Goal: Task Accomplishment & Management: Complete application form

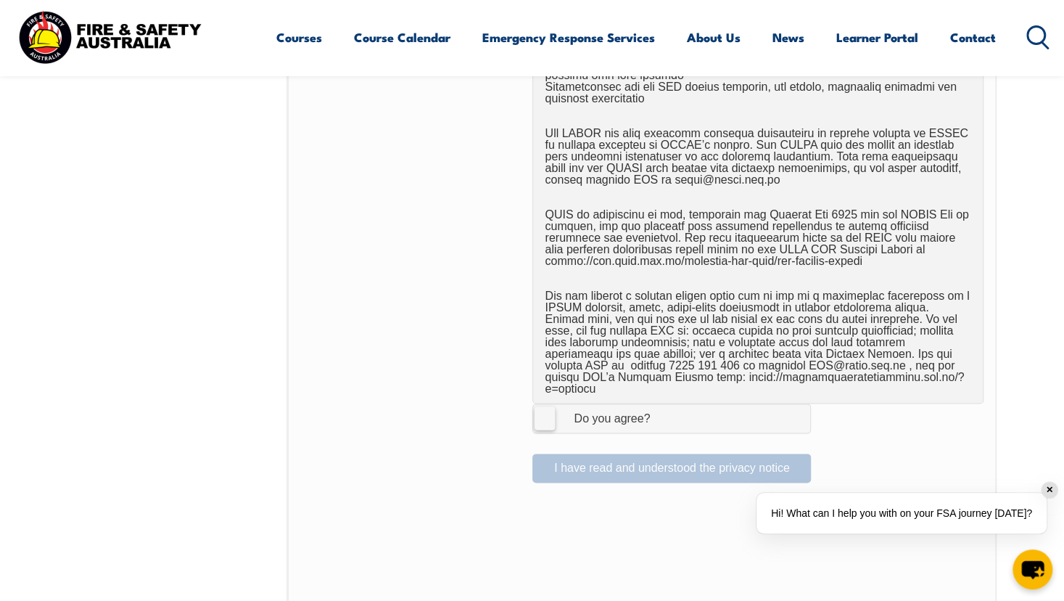
scroll to position [843, 0]
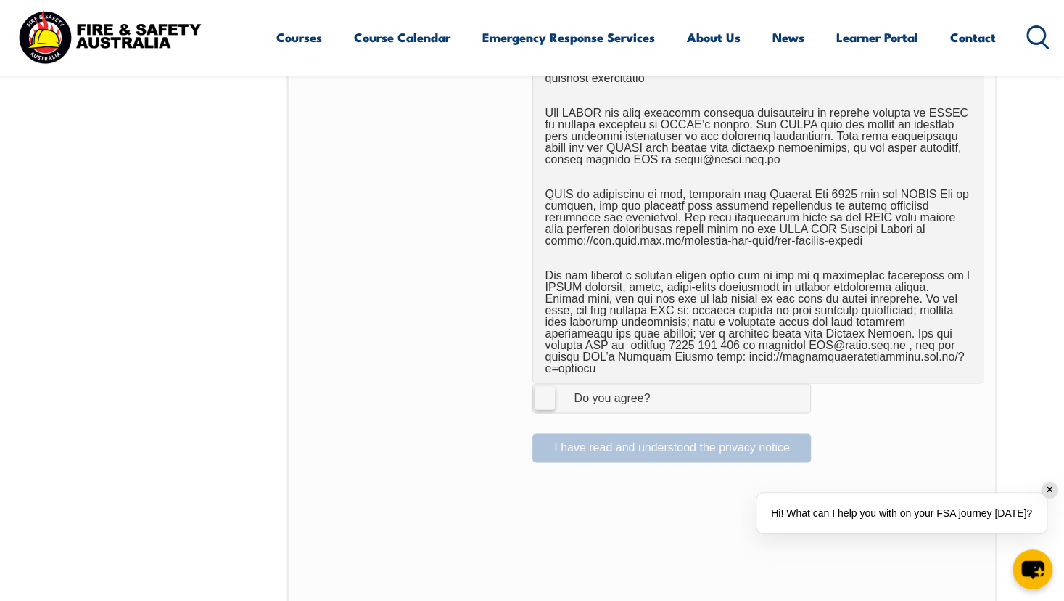
click at [542, 388] on label "I Agree Do you agree?" at bounding box center [671, 397] width 278 height 29
click at [661, 388] on input "I Agree Do you agree?" at bounding box center [673, 398] width 25 height 28
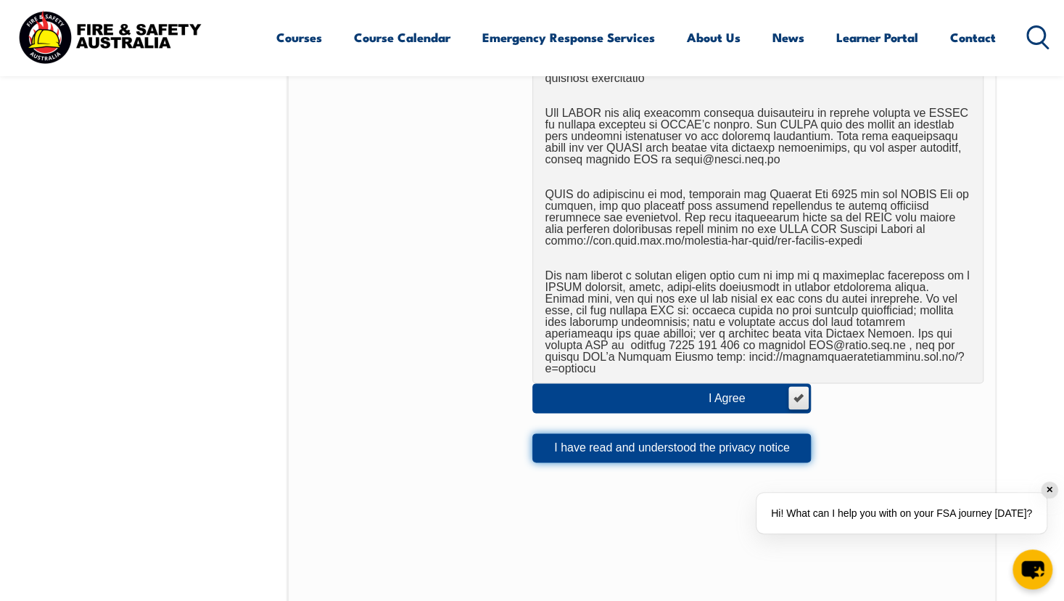
click at [607, 439] on button "I have read and understood the privacy notice" at bounding box center [671, 447] width 278 height 29
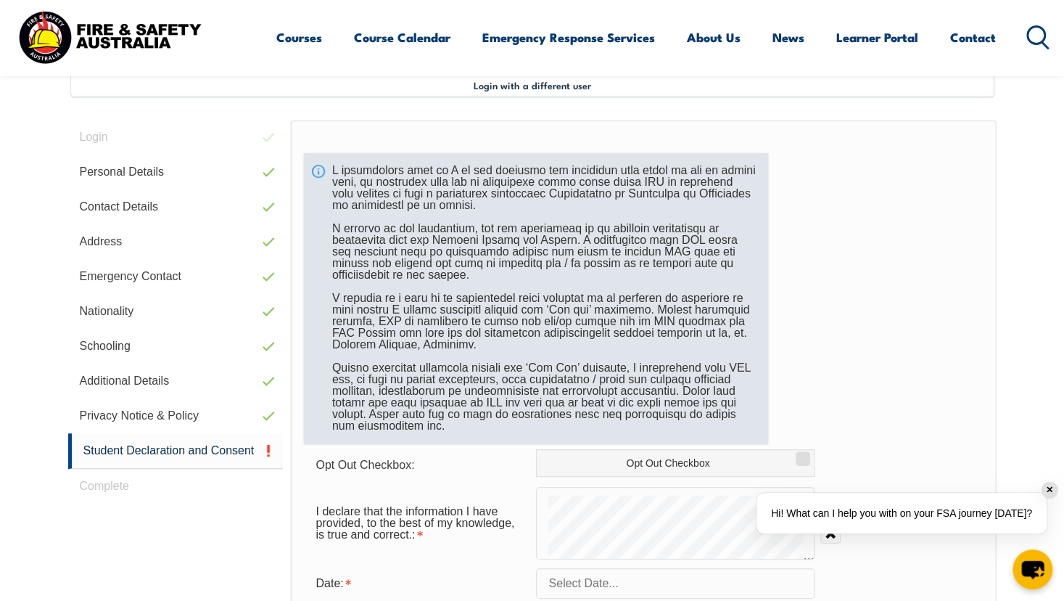
scroll to position [676, 0]
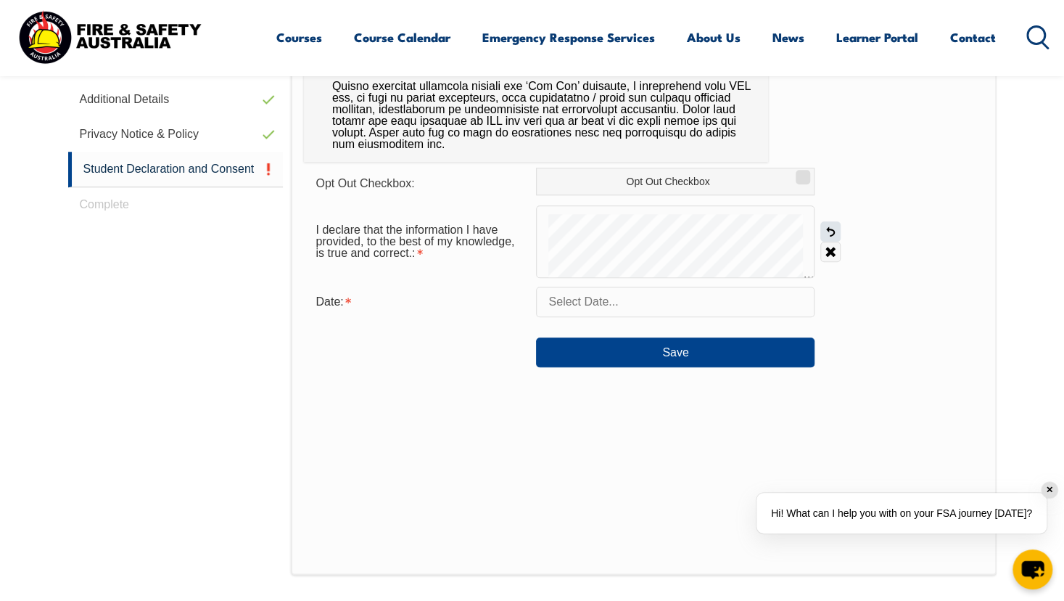
click at [830, 234] on link "Undo" at bounding box center [830, 231] width 20 height 20
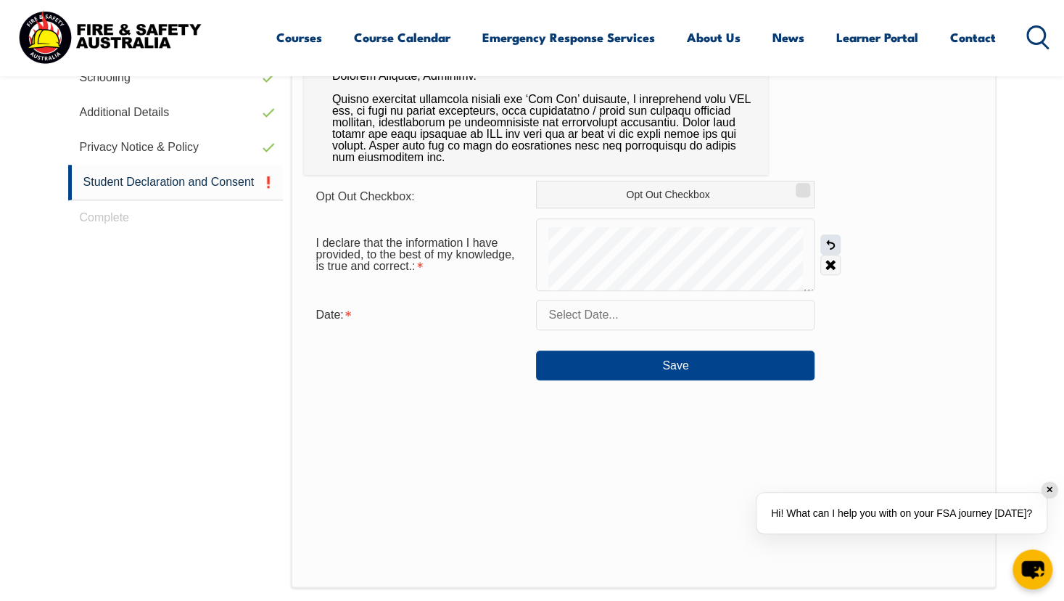
scroll to position [669, 0]
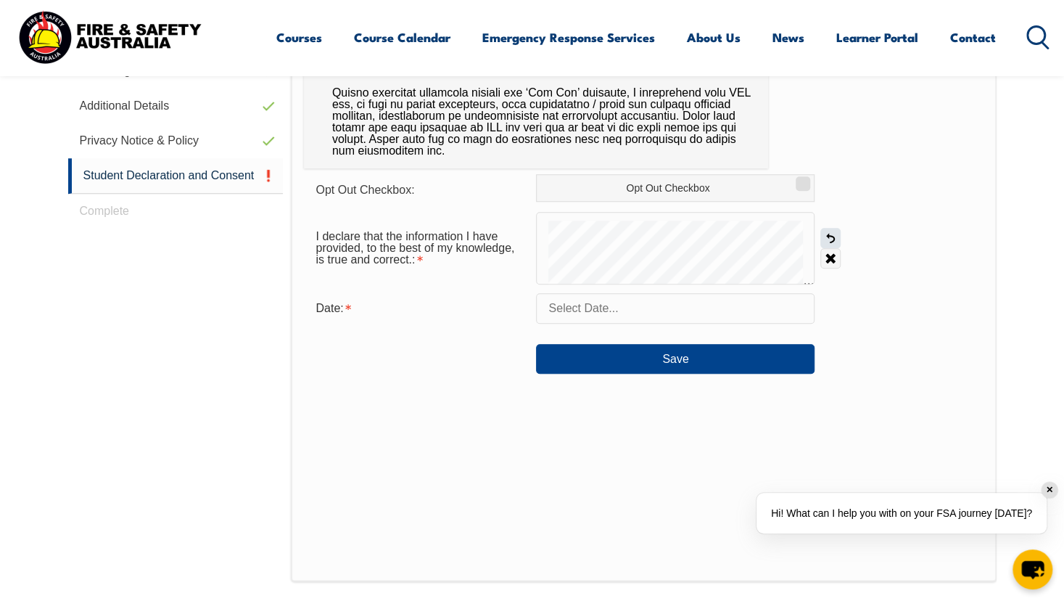
click at [831, 234] on link "Undo" at bounding box center [830, 238] width 20 height 20
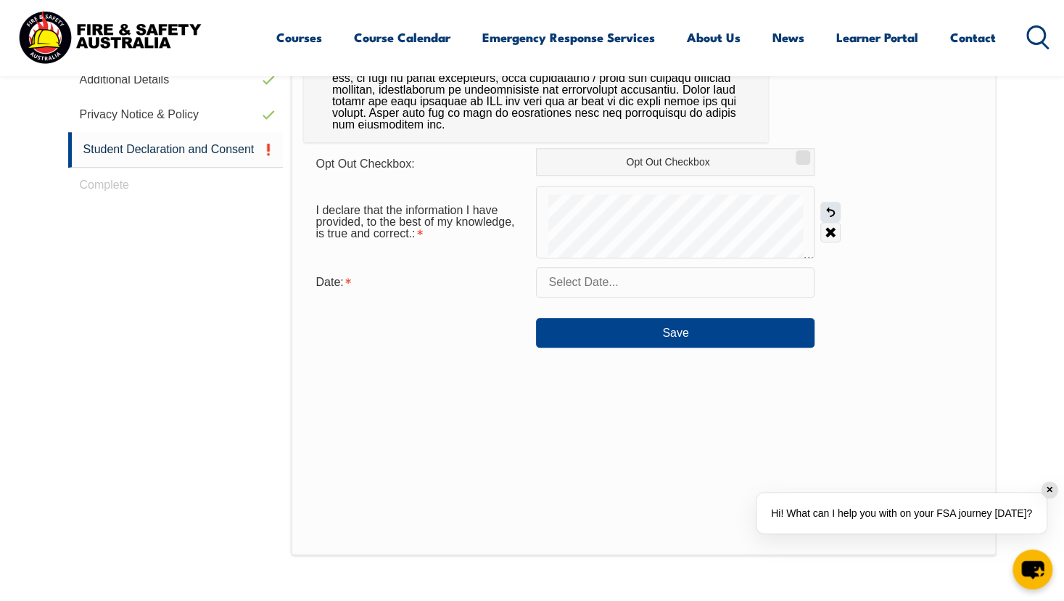
scroll to position [696, 0]
click at [632, 280] on input "text" at bounding box center [675, 281] width 278 height 30
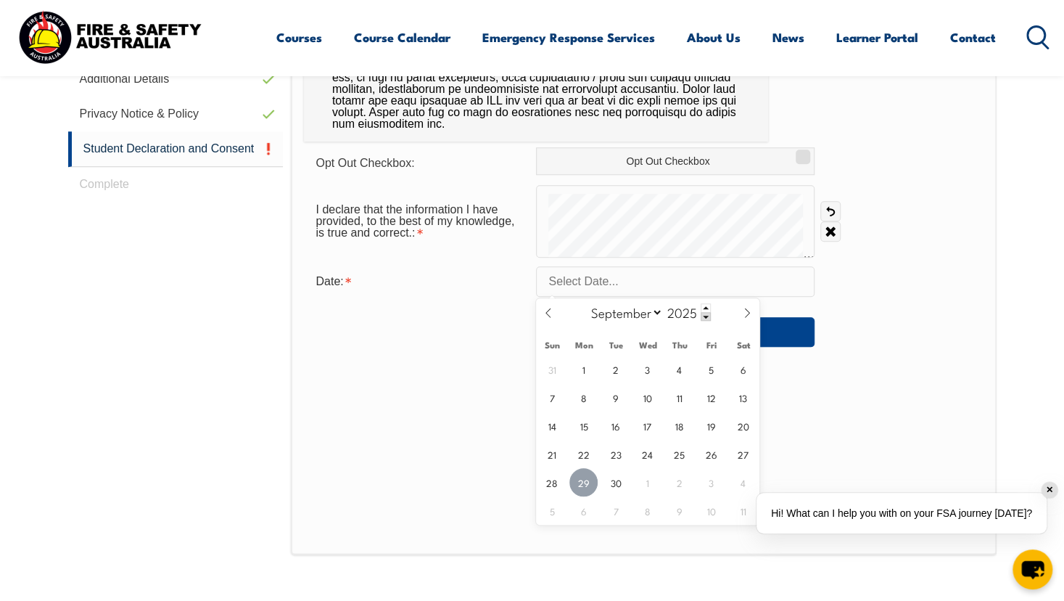
click at [583, 482] on span "29" at bounding box center [583, 482] width 28 height 28
type input "September 29, 2025"
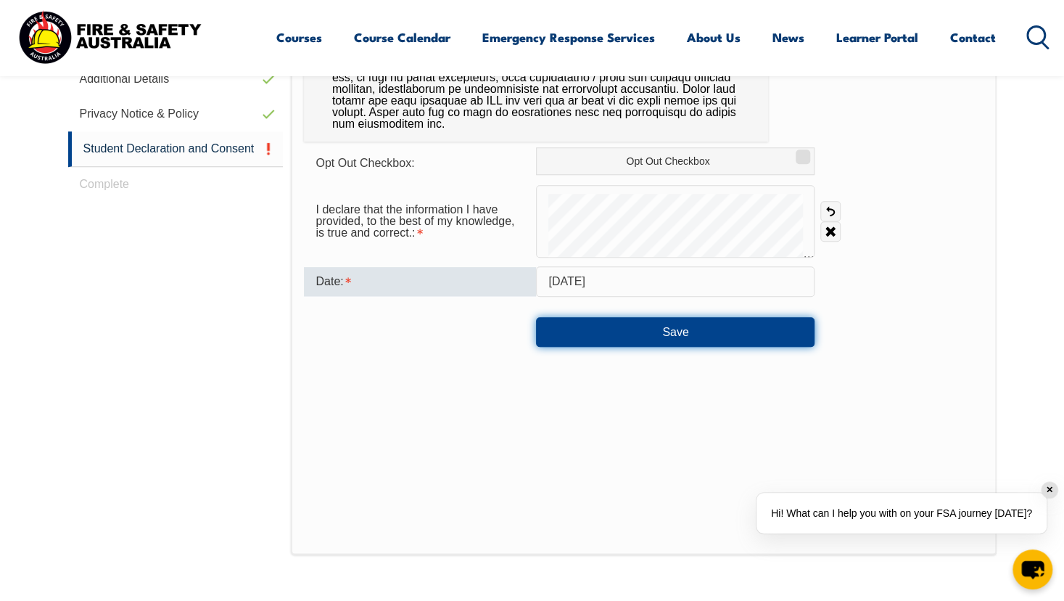
click at [677, 342] on button "Save" at bounding box center [675, 331] width 278 height 29
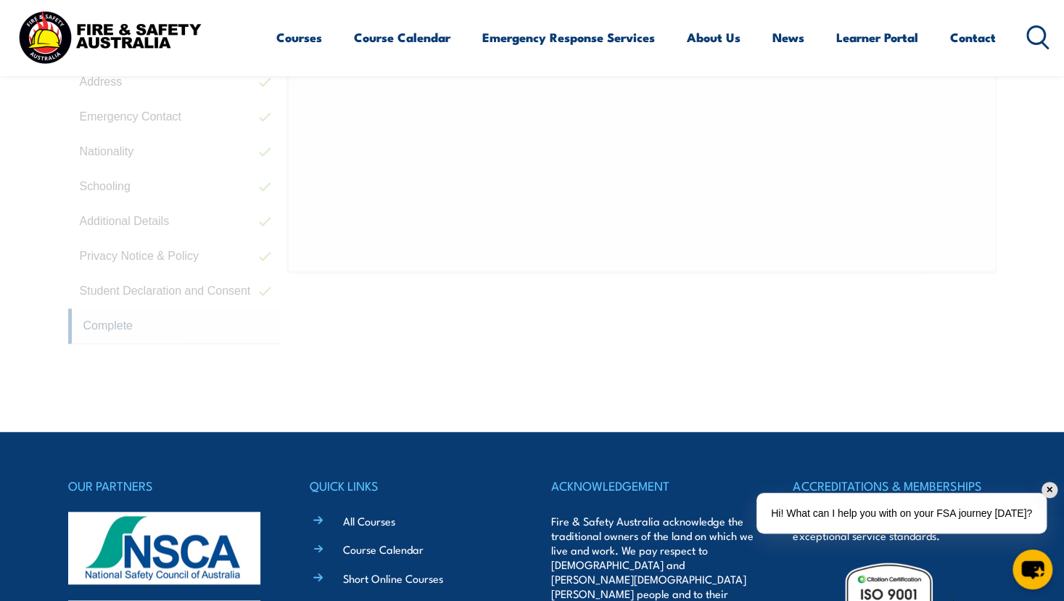
scroll to position [395, 0]
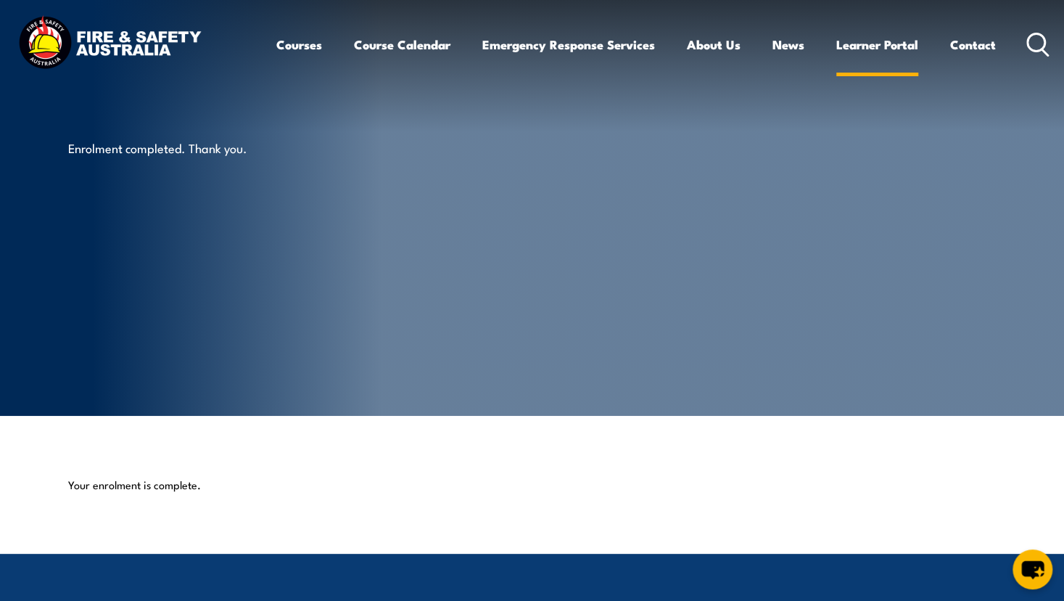
click at [896, 44] on link "Learner Portal" at bounding box center [877, 44] width 82 height 38
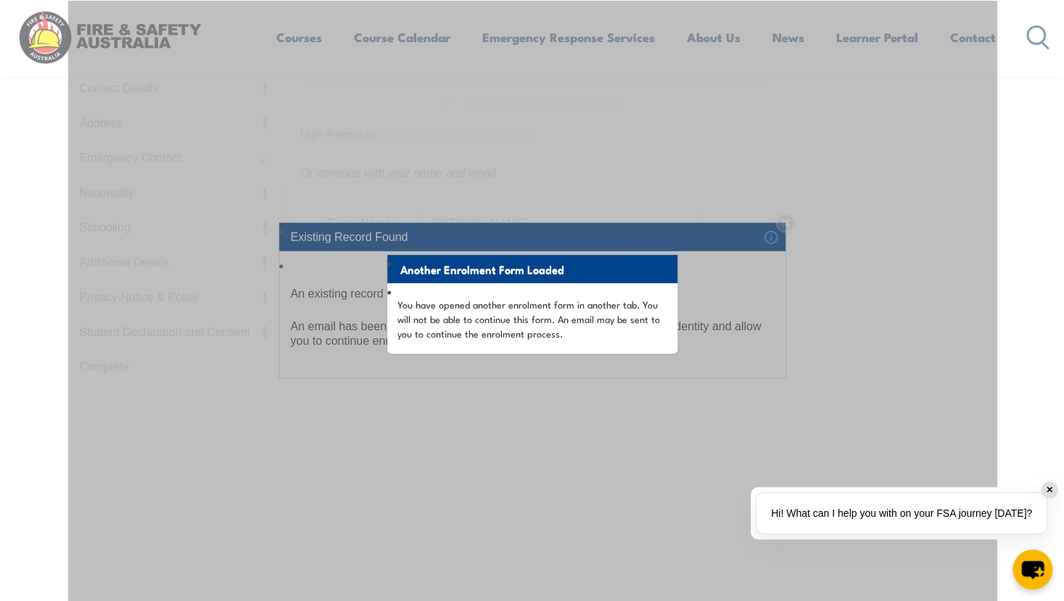
click at [860, 363] on div "Another Enrolment Form Loaded You have opened another enrolment form in another…" at bounding box center [532, 363] width 928 height 725
click at [277, 264] on div "Another Enrolment Form Loaded You have opened another enrolment form in another…" at bounding box center [532, 363] width 928 height 725
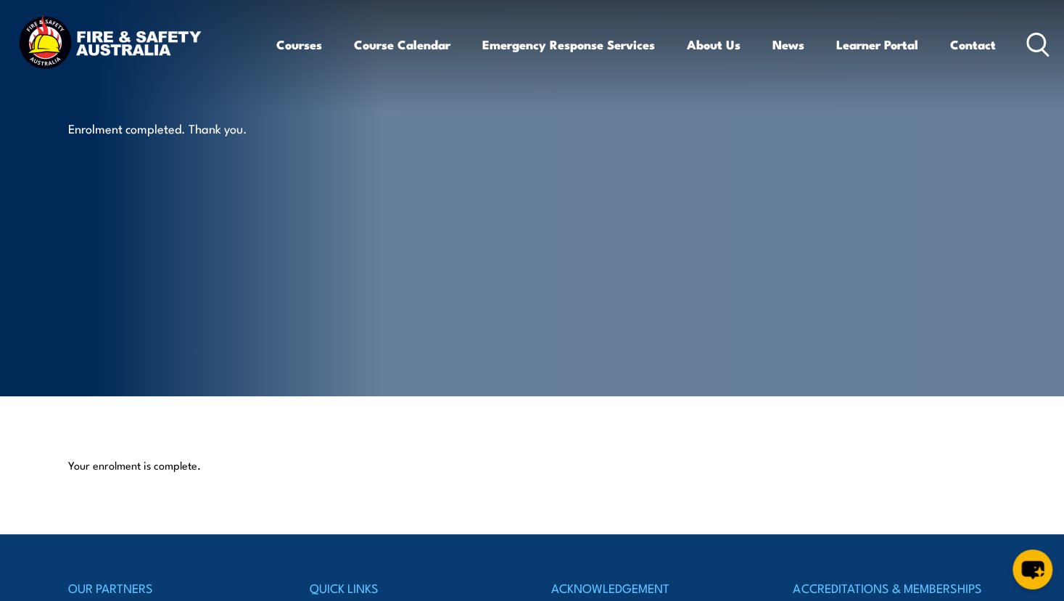
scroll to position [1, 0]
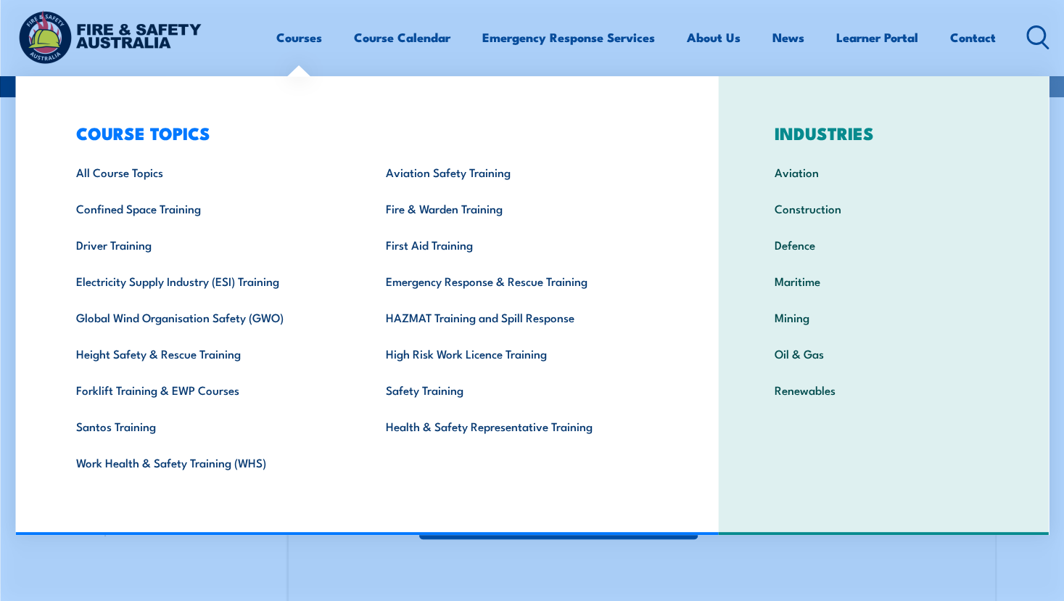
scroll to position [387, 0]
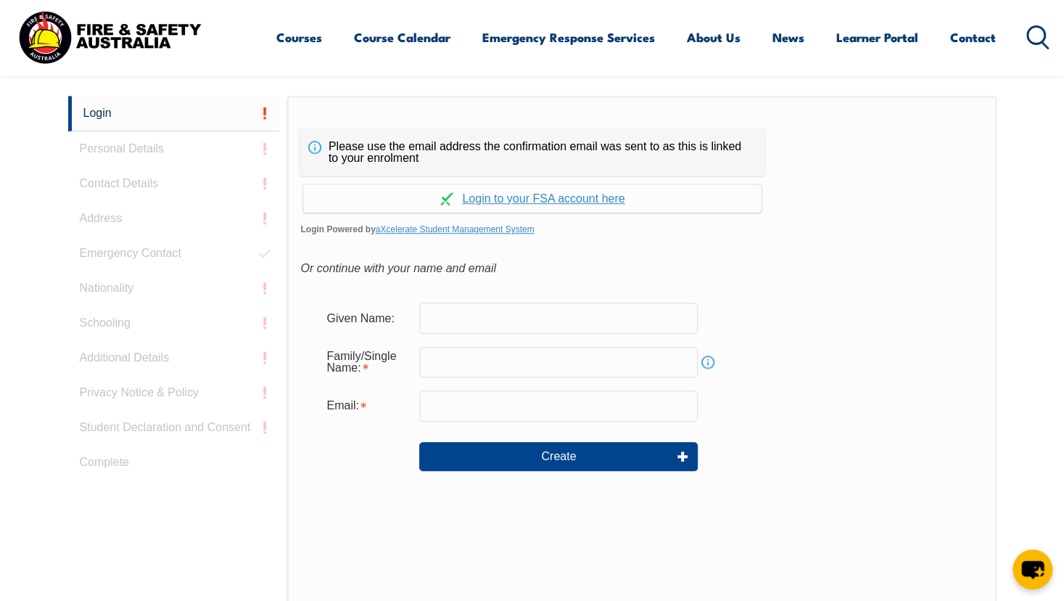
click at [614, 566] on div "Please use the email address the confirmation email was sent to as this is link…" at bounding box center [641, 400] width 709 height 608
click at [105, 114] on link "Login" at bounding box center [174, 114] width 212 height 36
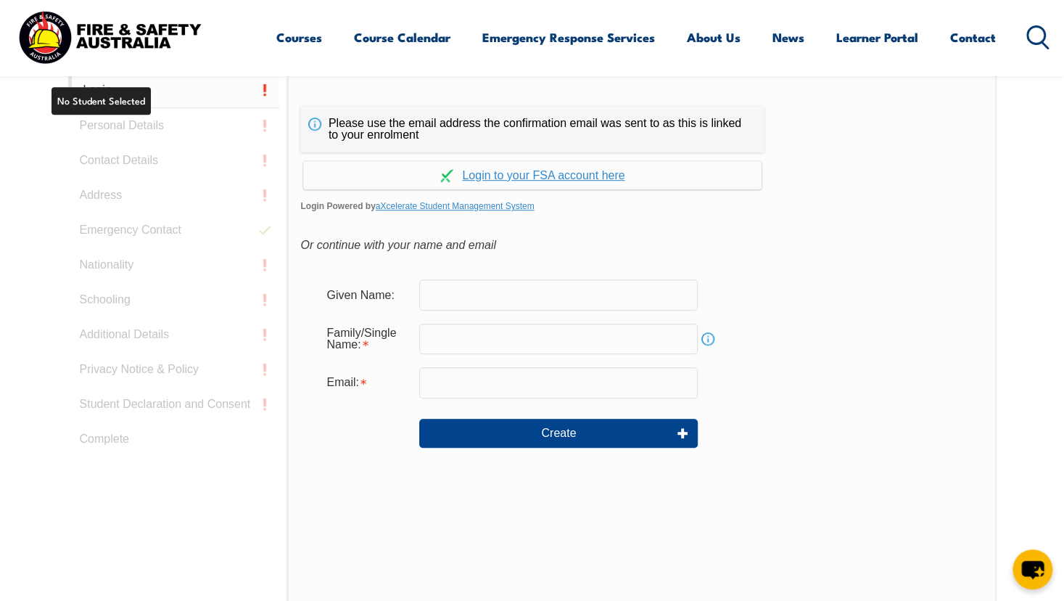
click at [197, 98] on link "Login" at bounding box center [174, 91] width 212 height 36
click at [527, 295] on input "text" at bounding box center [558, 294] width 278 height 30
type input "j"
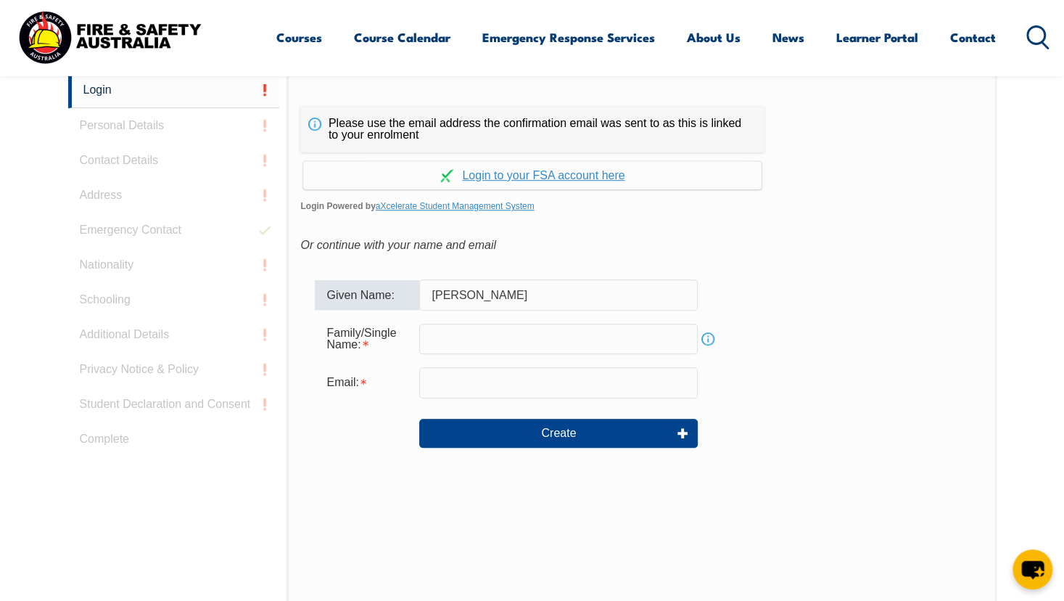
type input "Jessica"
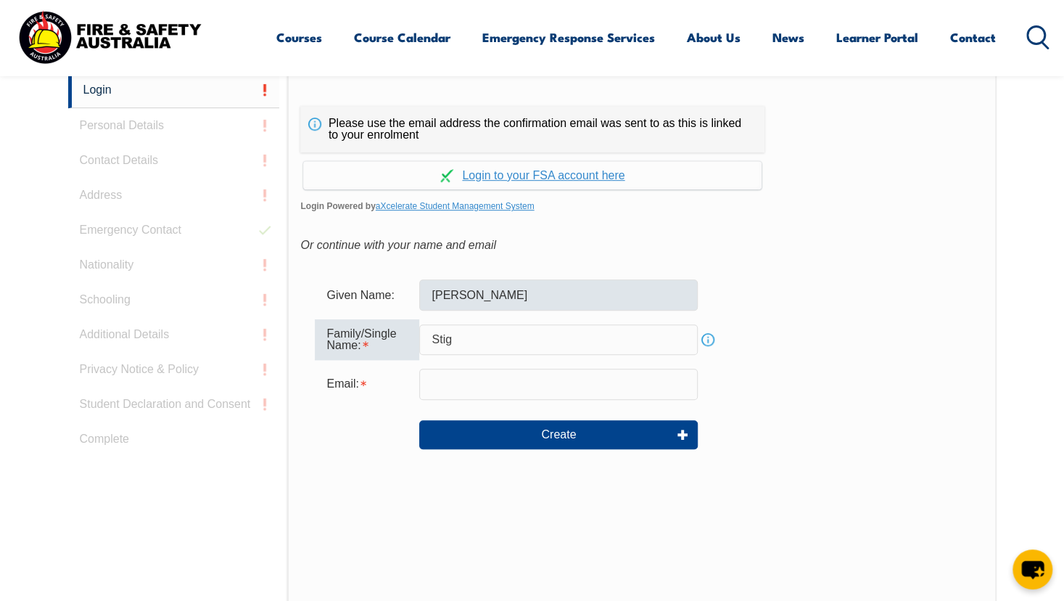
type input "Stig"
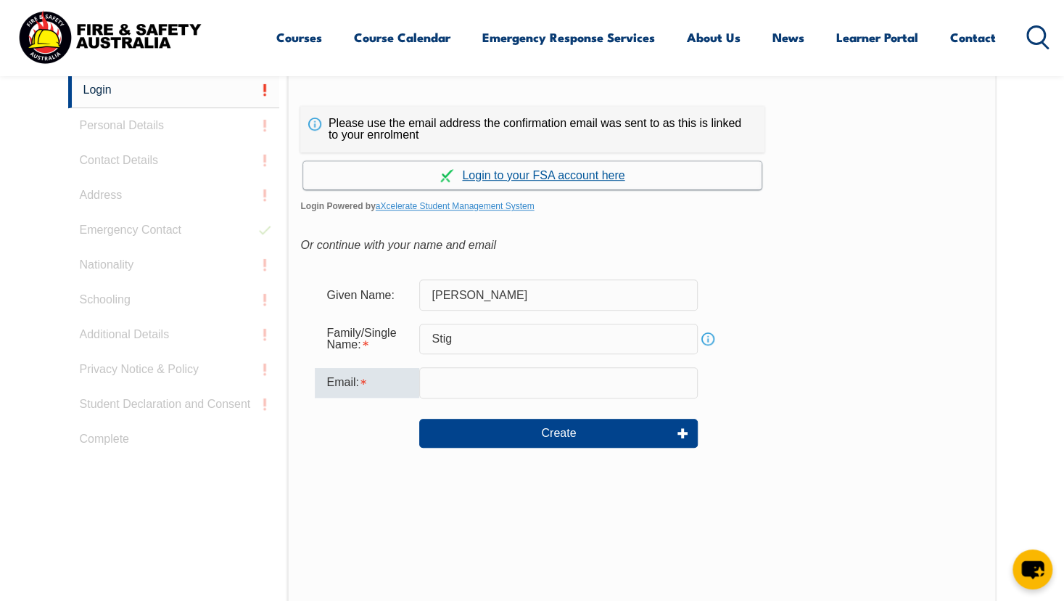
click at [523, 170] on link "Continue with aXcelerate" at bounding box center [532, 175] width 458 height 28
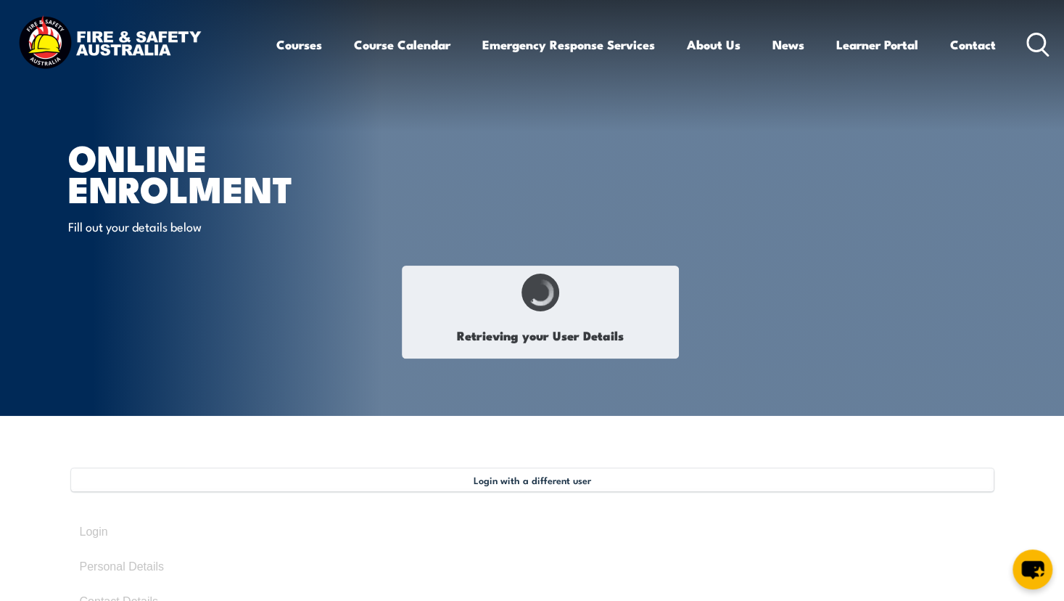
select select "Miss"
type input "[PERSON_NAME]"
type input "Stig"
type input "December 9, 1991"
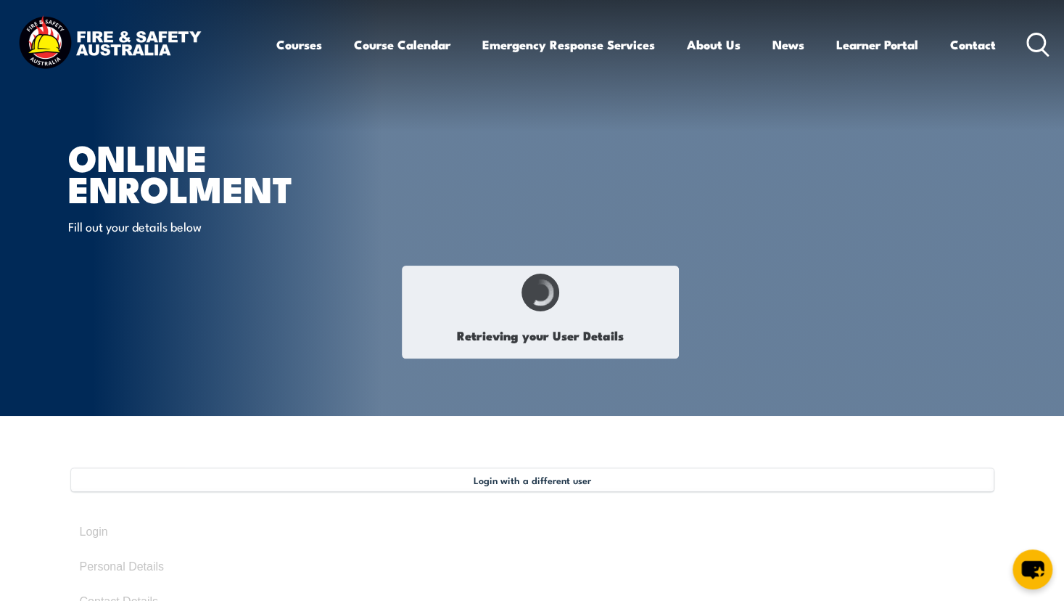
type input "FFEPX24WQ6"
select select "F"
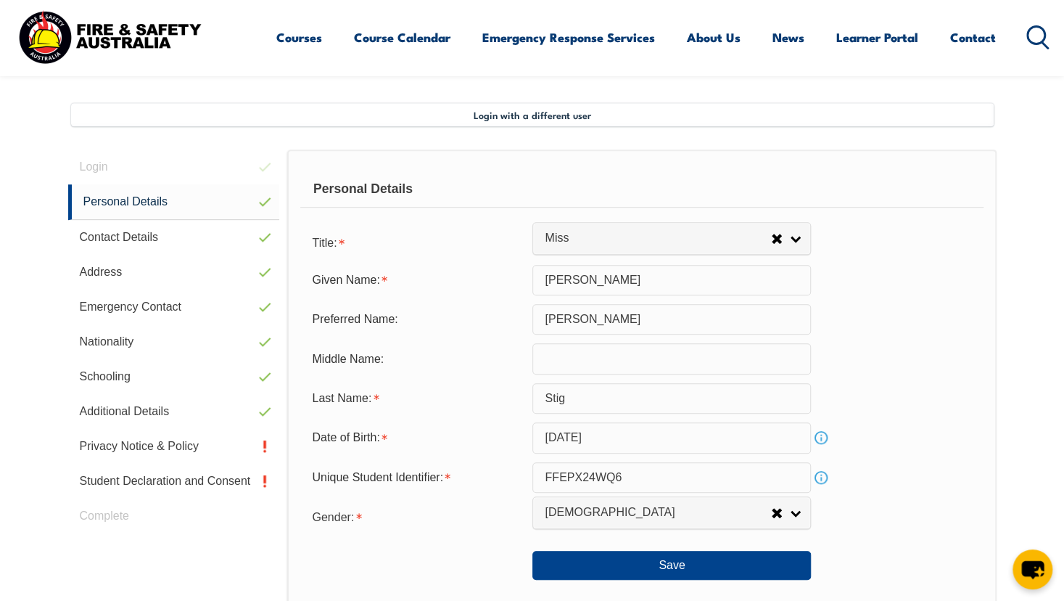
scroll to position [395, 0]
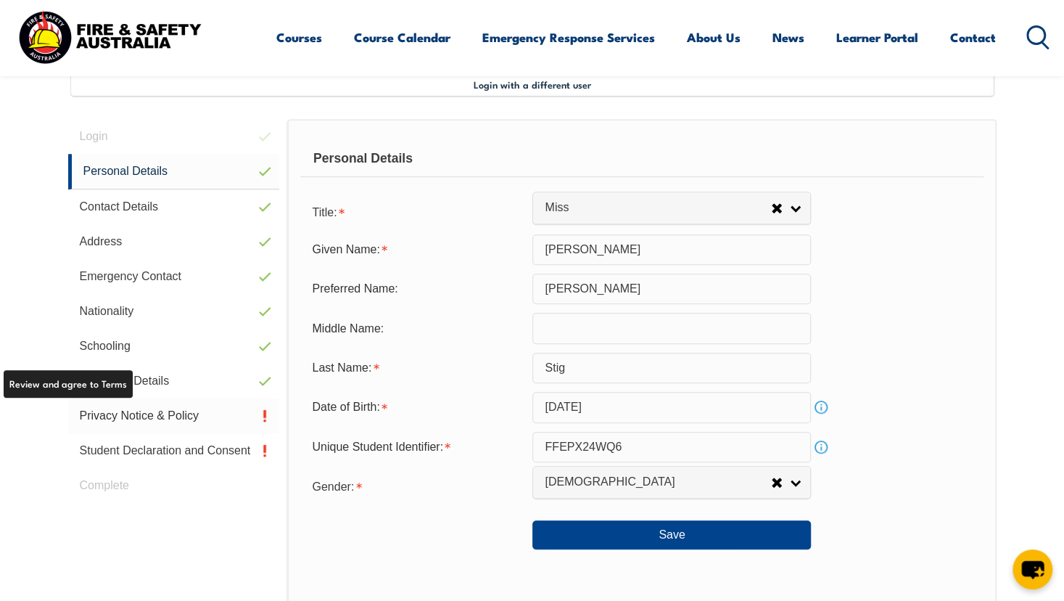
click at [107, 416] on link "Privacy Notice & Policy" at bounding box center [174, 415] width 212 height 35
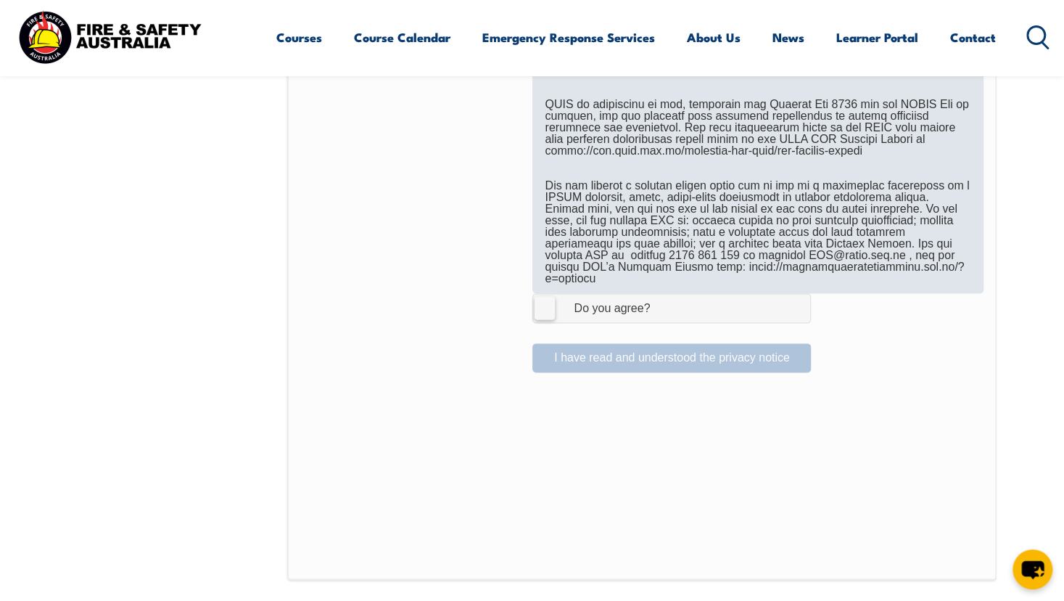
scroll to position [843, 0]
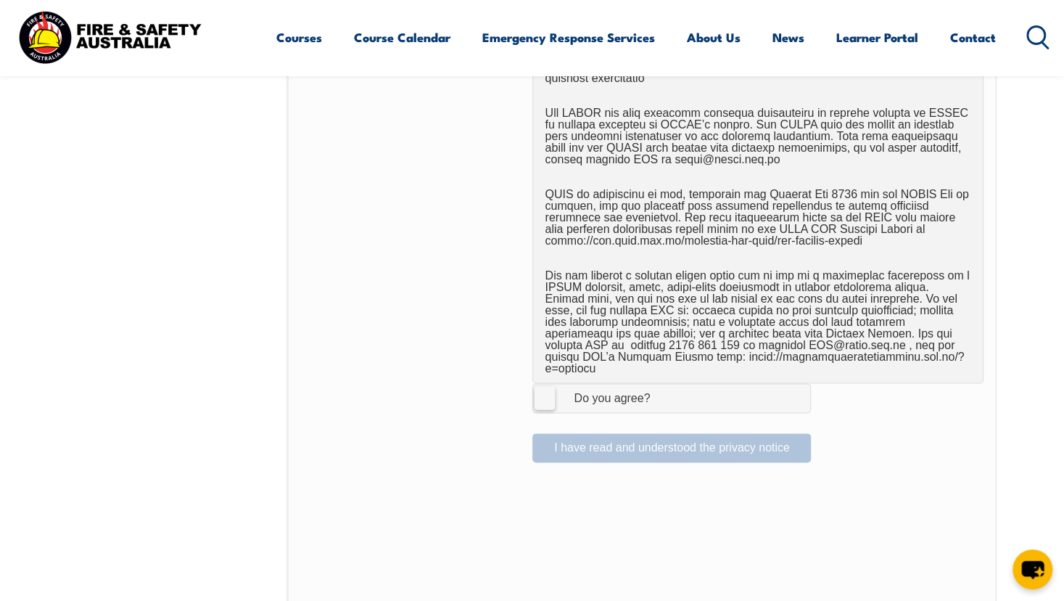
click at [685, 383] on label "I Agree Do you agree?" at bounding box center [671, 397] width 278 height 29
click at [685, 384] on input "I Agree Do you agree?" at bounding box center [673, 398] width 25 height 28
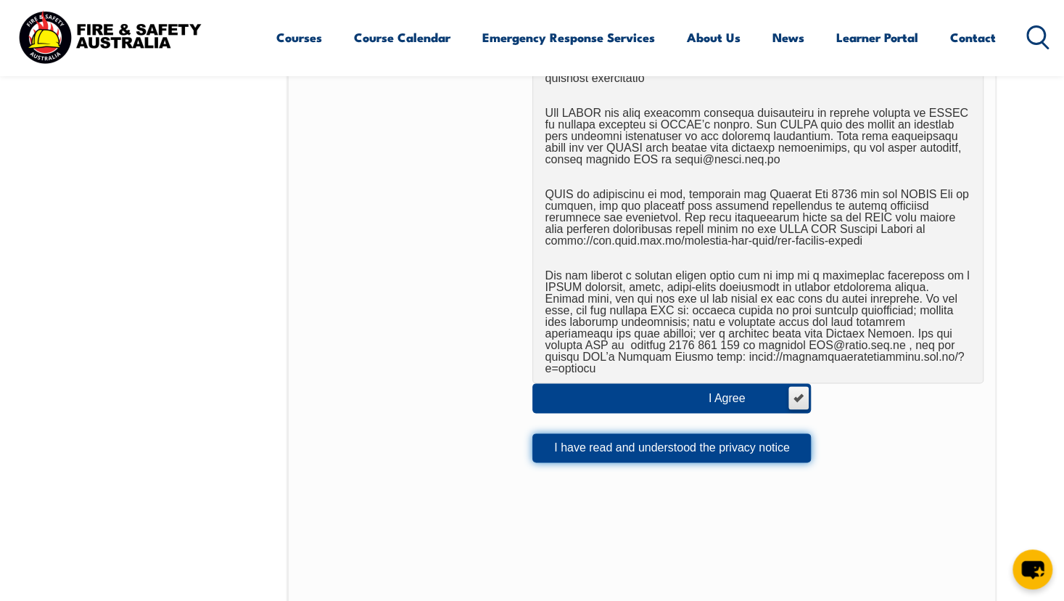
click at [608, 437] on button "I have read and understood the privacy notice" at bounding box center [671, 447] width 278 height 29
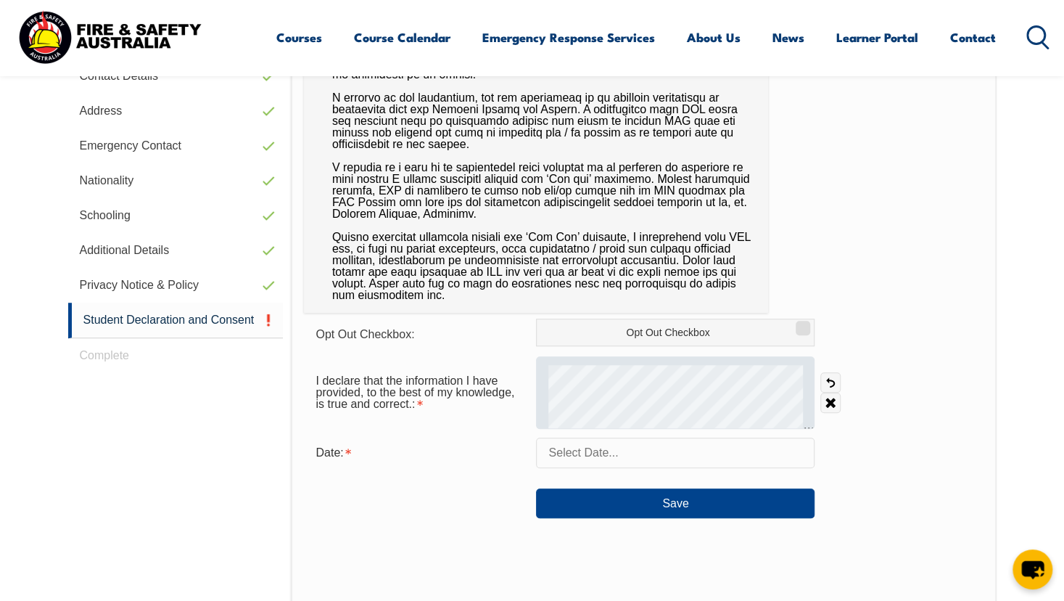
scroll to position [525, 0]
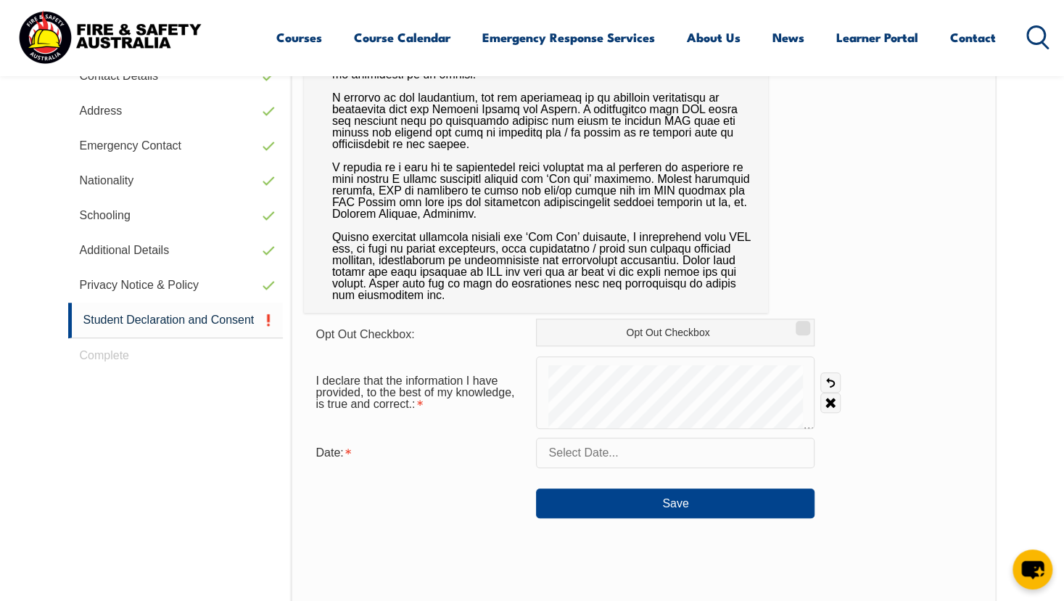
click at [662, 446] on input "text" at bounding box center [675, 452] width 278 height 30
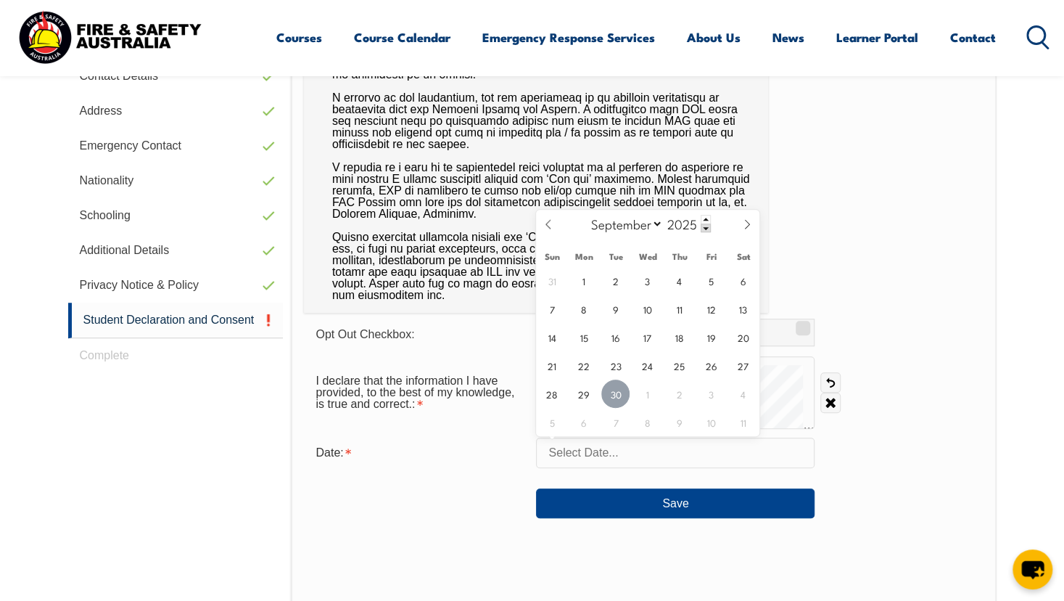
click at [616, 391] on span "30" at bounding box center [615, 393] width 28 height 28
type input "[DATE]"
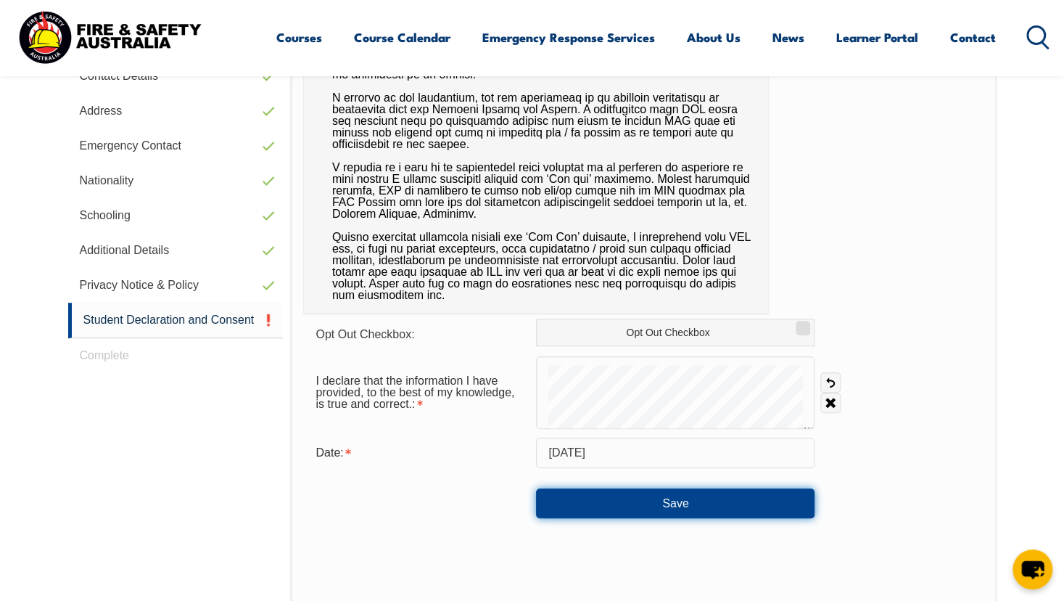
click at [608, 498] on button "Save" at bounding box center [675, 502] width 278 height 29
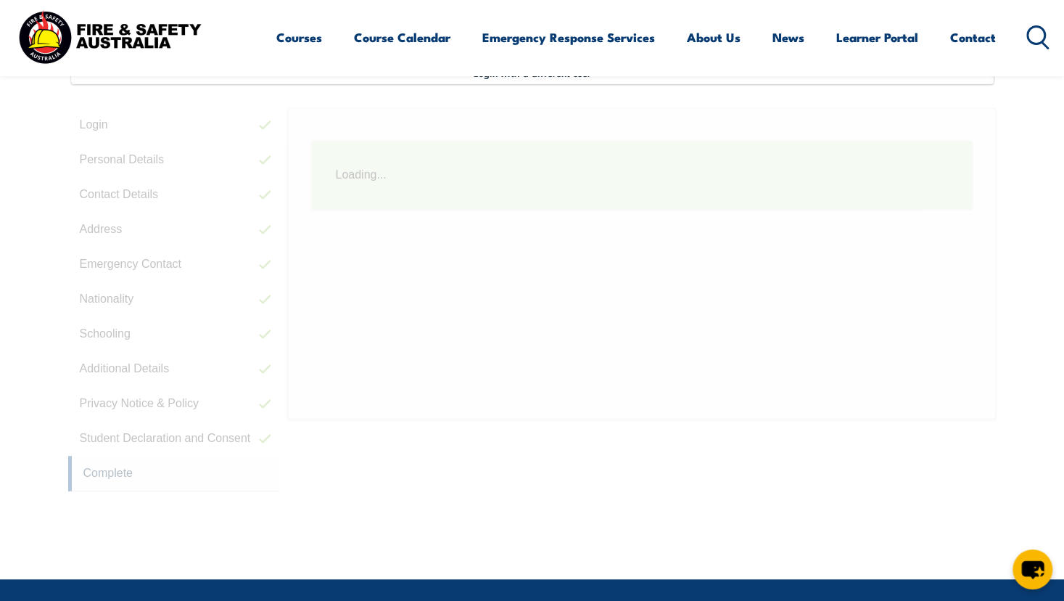
scroll to position [395, 0]
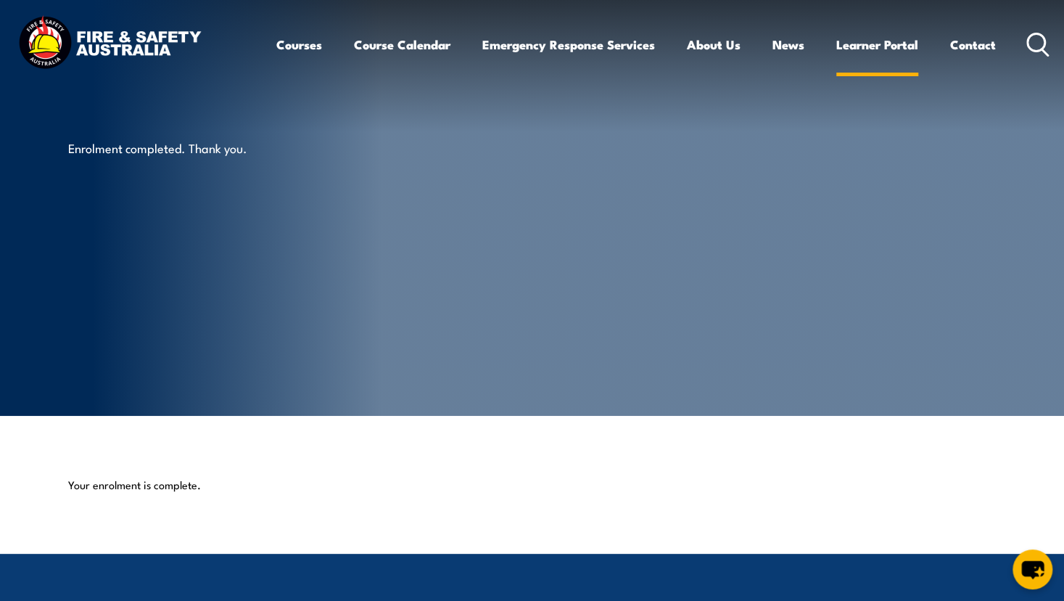
click at [875, 51] on link "Learner Portal" at bounding box center [877, 44] width 82 height 38
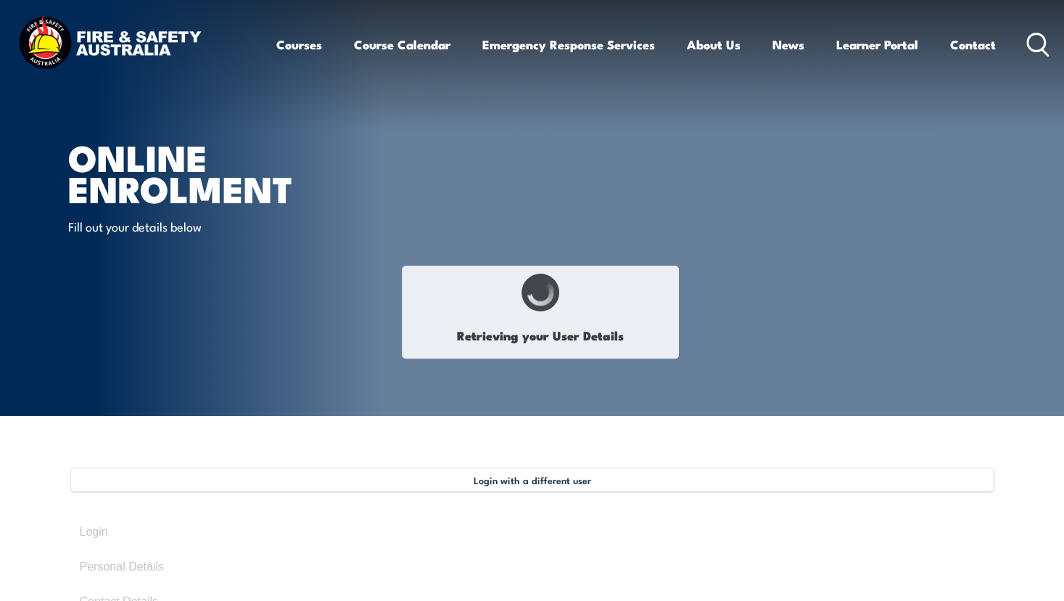
select select "Miss"
type input "[PERSON_NAME]"
type input "Jess"
type input "Stig"
type input "December 9, 1991"
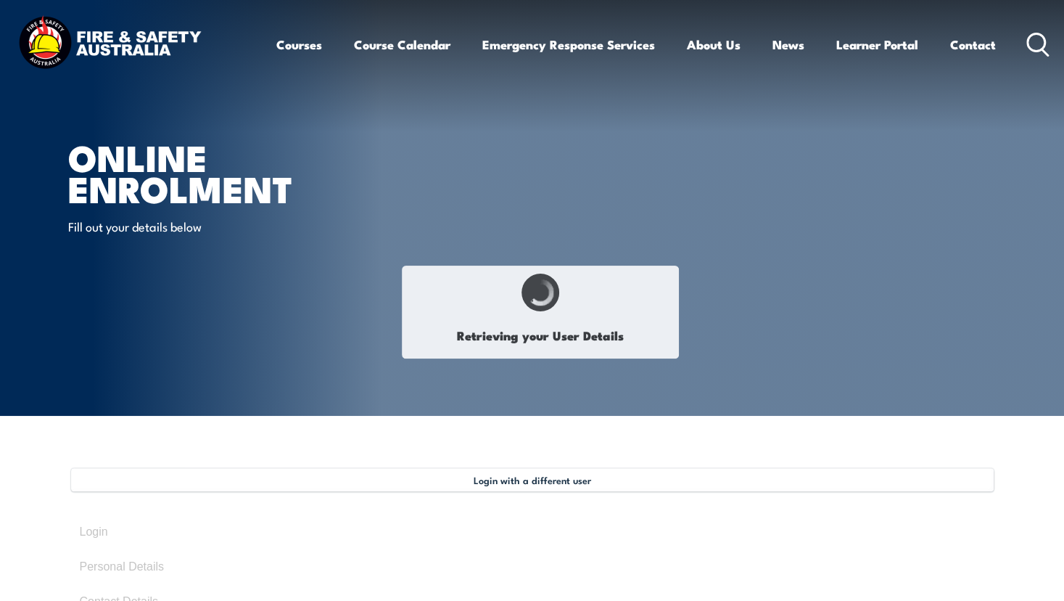
type input "FFEPX24WQ6"
select select "F"
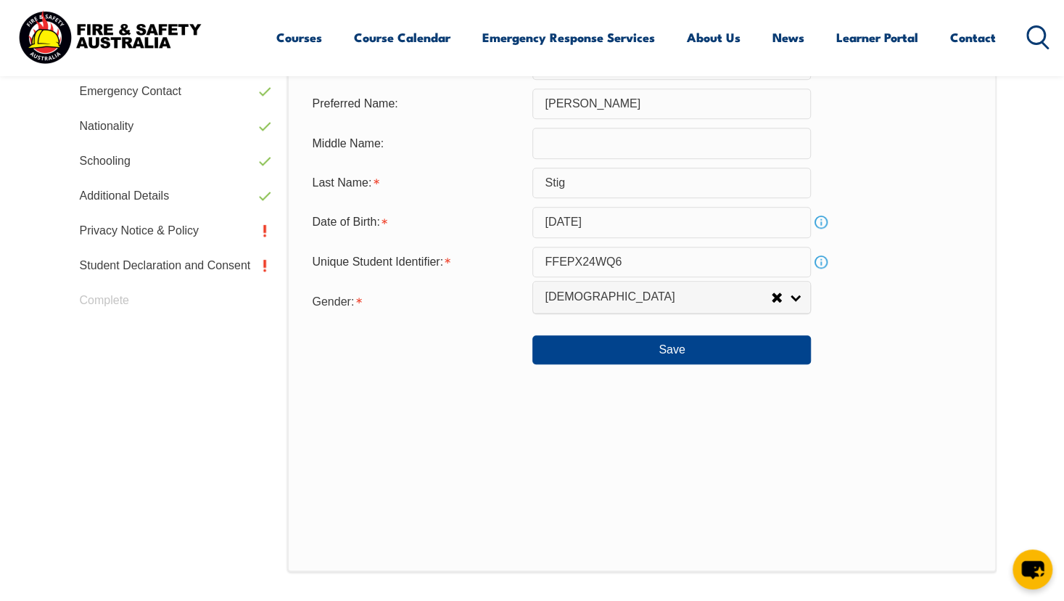
scroll to position [581, 0]
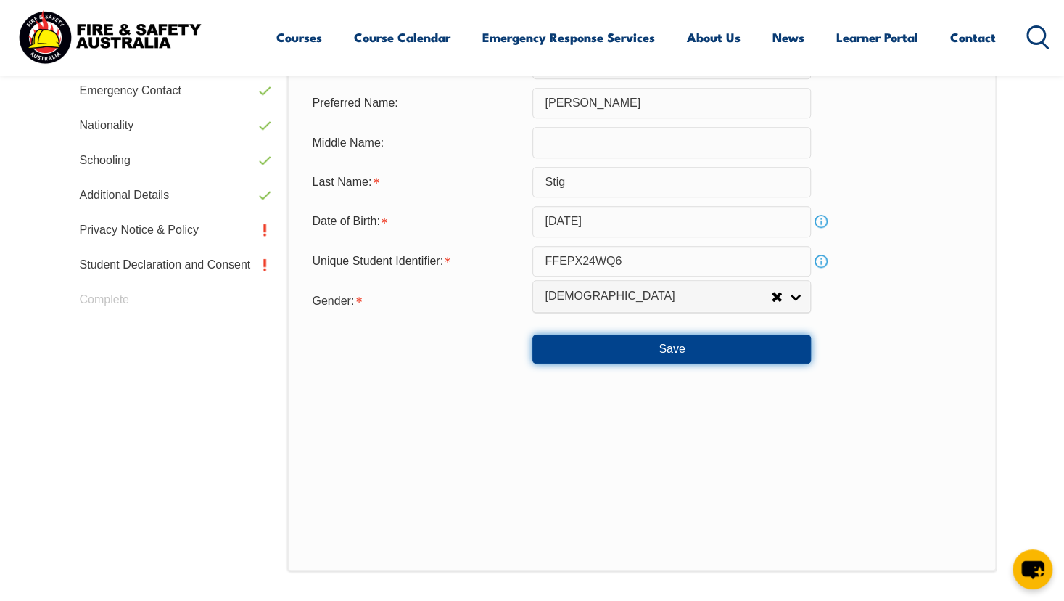
click at [607, 355] on button "Save" at bounding box center [671, 348] width 278 height 29
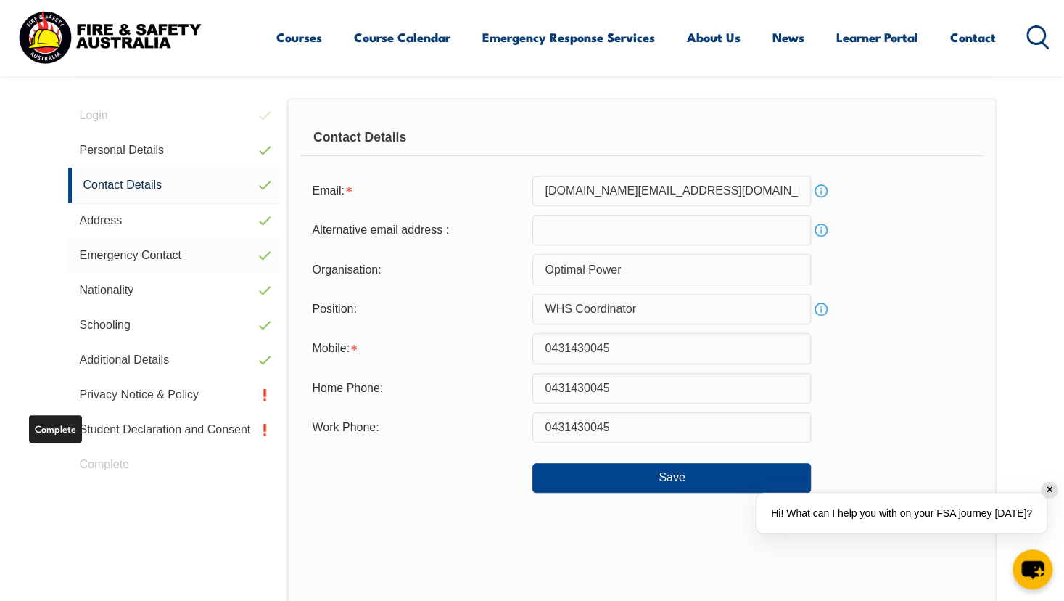
scroll to position [395, 0]
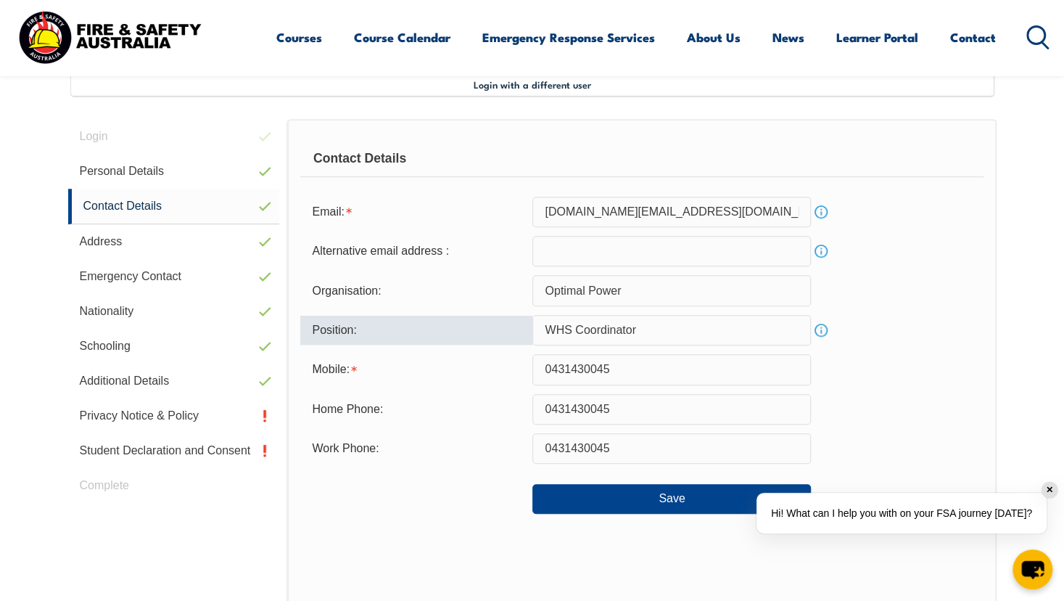
click at [608, 332] on input "WHS Coordinator" at bounding box center [671, 330] width 278 height 30
drag, startPoint x: 640, startPoint y: 333, endPoint x: 575, endPoint y: 331, distance: 64.6
click at [575, 331] on input "WHS Coordinator" at bounding box center [671, 330] width 278 height 30
type input "W"
click at [973, 358] on div "Mobile: 0431430045" at bounding box center [641, 369] width 682 height 30
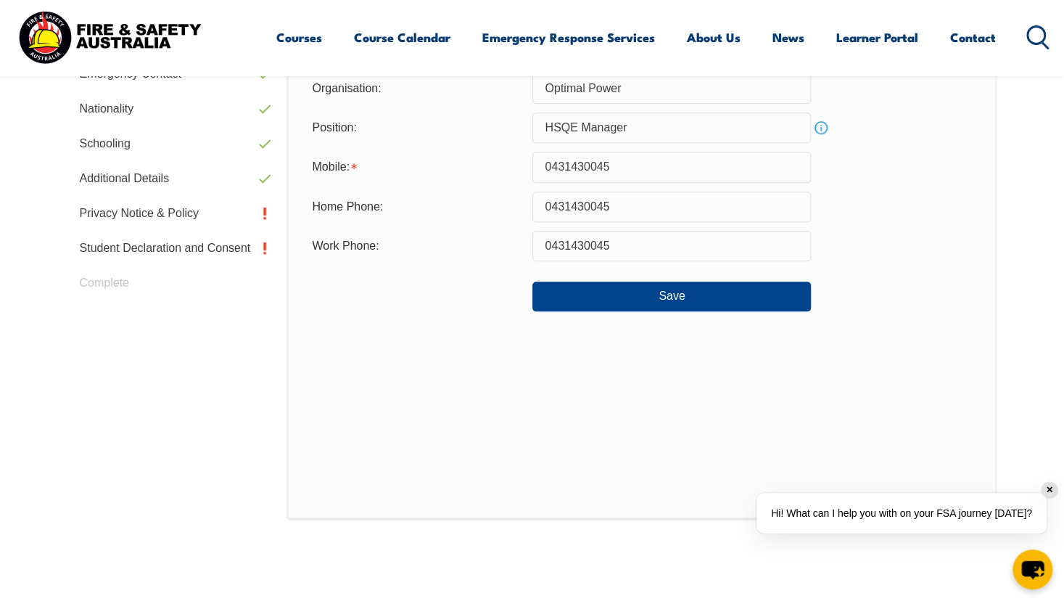
scroll to position [598, 0]
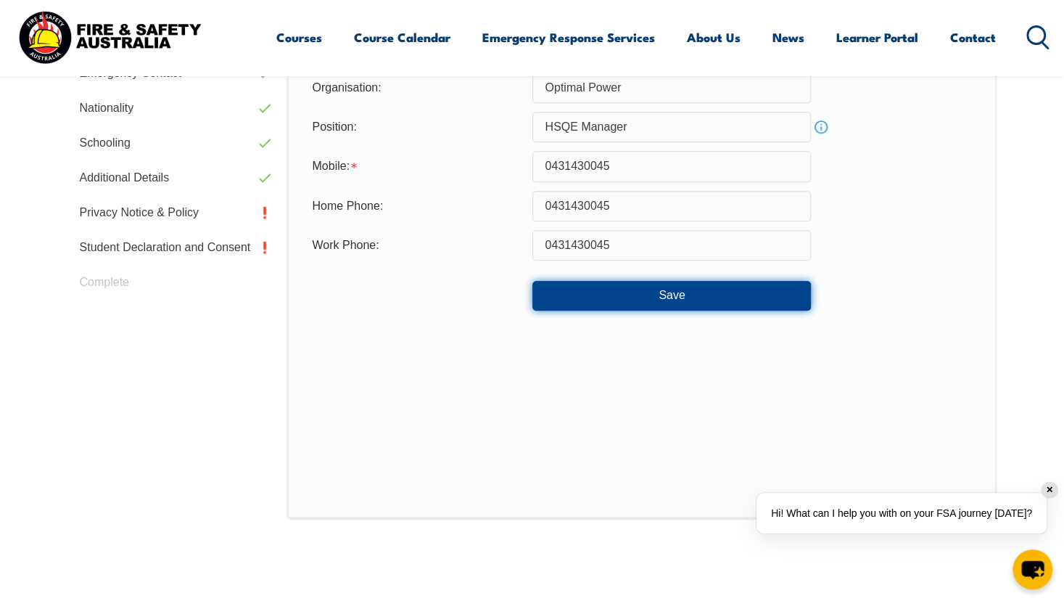
click at [642, 292] on button "Save" at bounding box center [671, 295] width 278 height 29
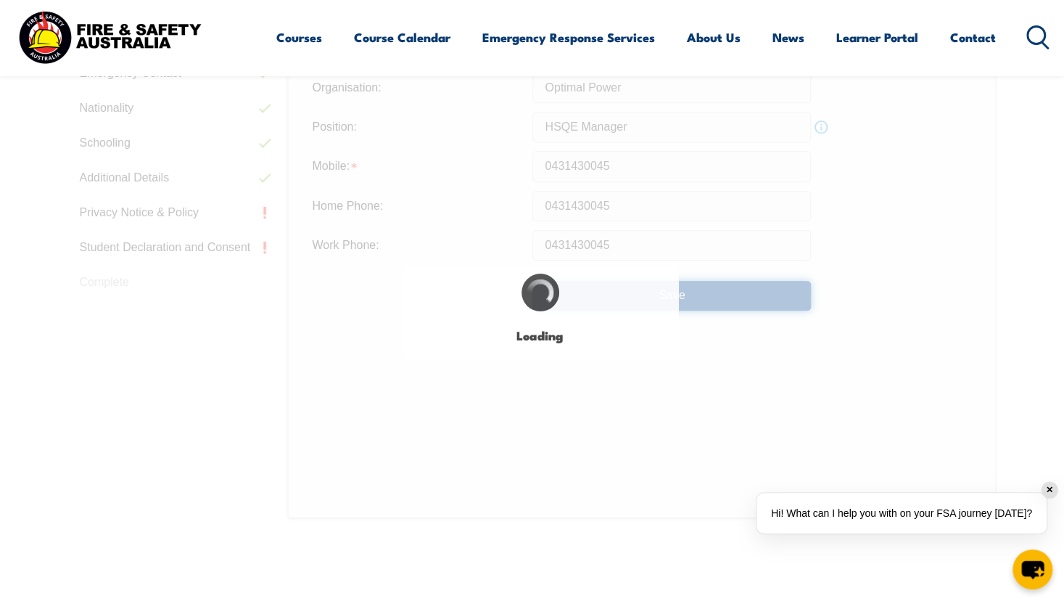
type input "HSQE Manager"
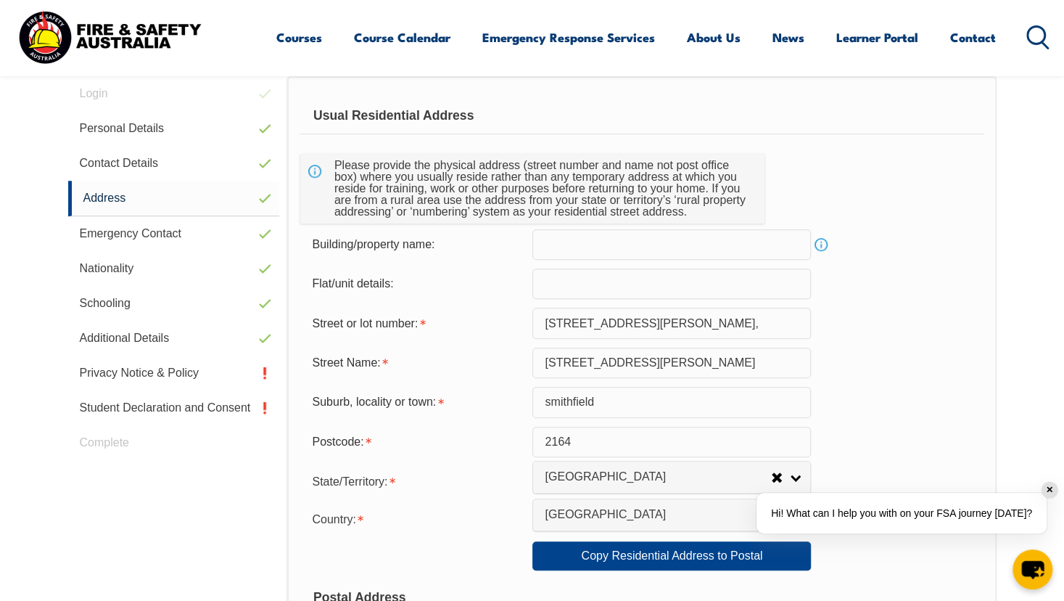
scroll to position [395, 0]
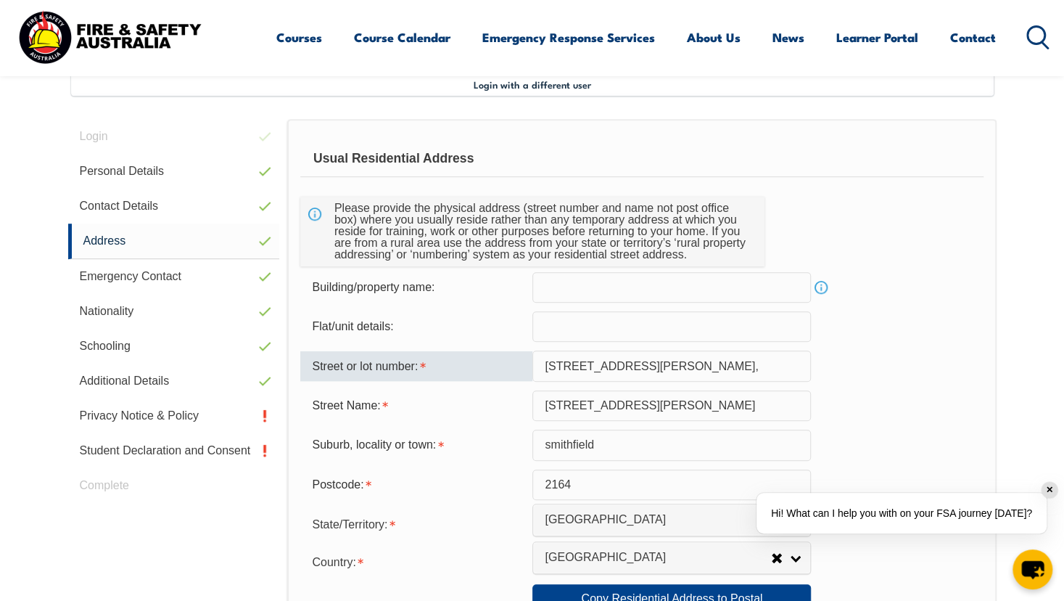
drag, startPoint x: 641, startPoint y: 366, endPoint x: 502, endPoint y: 364, distance: 139.3
click at [502, 364] on div "Street or lot number: 4 Dupas Street," at bounding box center [641, 365] width 682 height 30
drag, startPoint x: 579, startPoint y: 372, endPoint x: 556, endPoint y: 371, distance: 24.0
click at [556, 371] on input "9 havilah Way" at bounding box center [671, 365] width 278 height 30
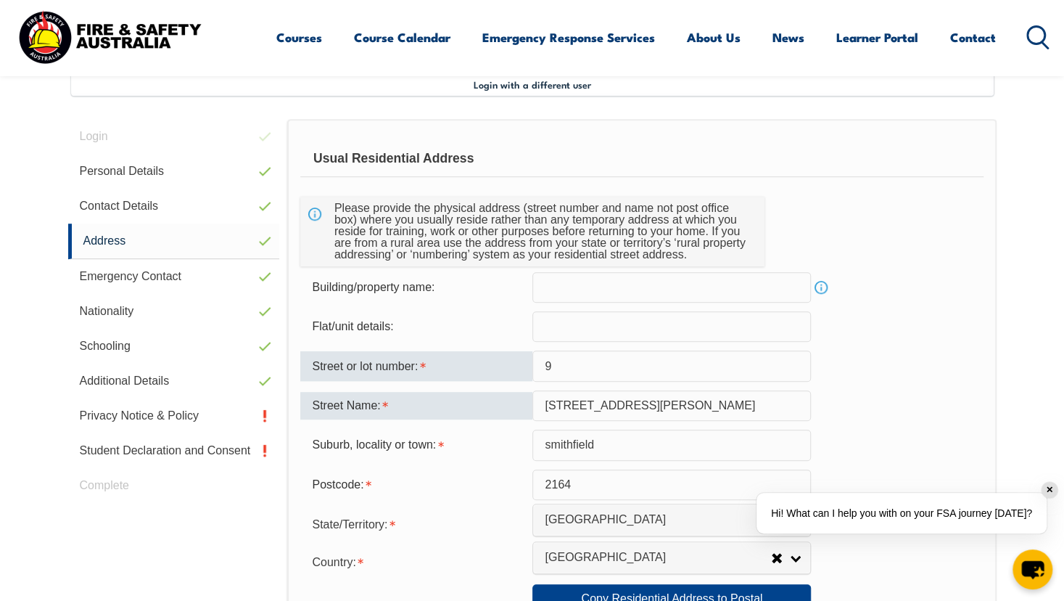
type input "9"
drag, startPoint x: 509, startPoint y: 417, endPoint x: 474, endPoint y: 416, distance: 34.8
click at [474, 416] on div "Street Name: 4 Dupas St" at bounding box center [641, 405] width 682 height 30
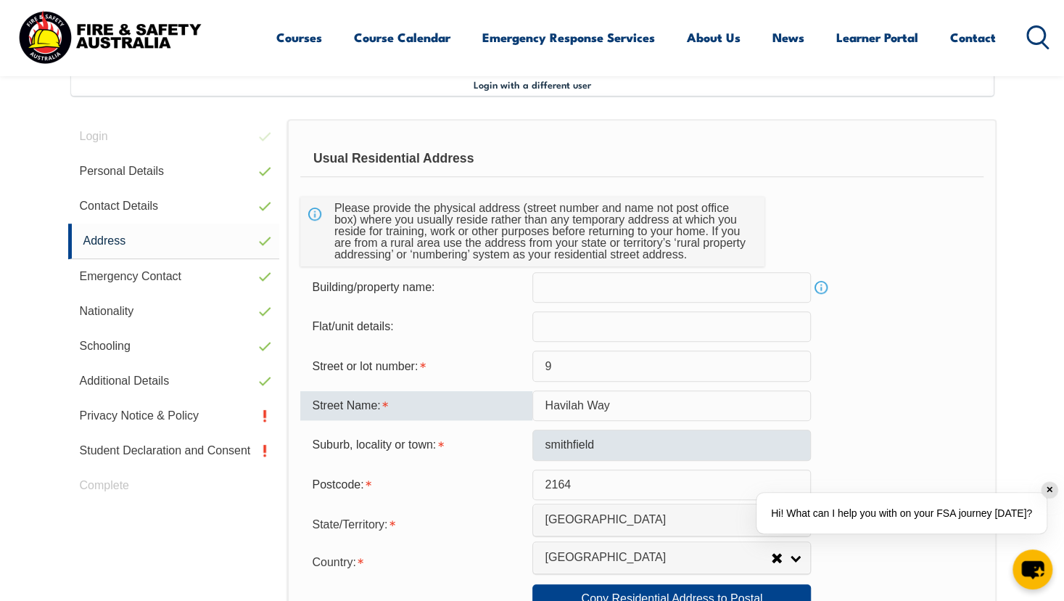
type input "Havilah Way"
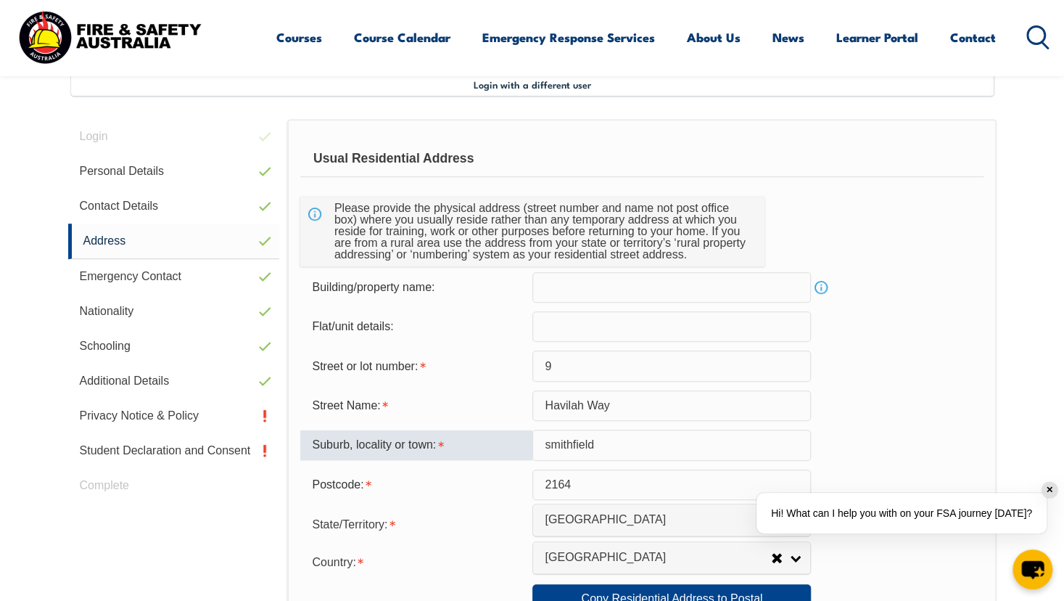
drag, startPoint x: 605, startPoint y: 443, endPoint x: 502, endPoint y: 449, distance: 103.1
click at [502, 449] on div "Suburb, locality or town: smithfield" at bounding box center [641, 444] width 682 height 30
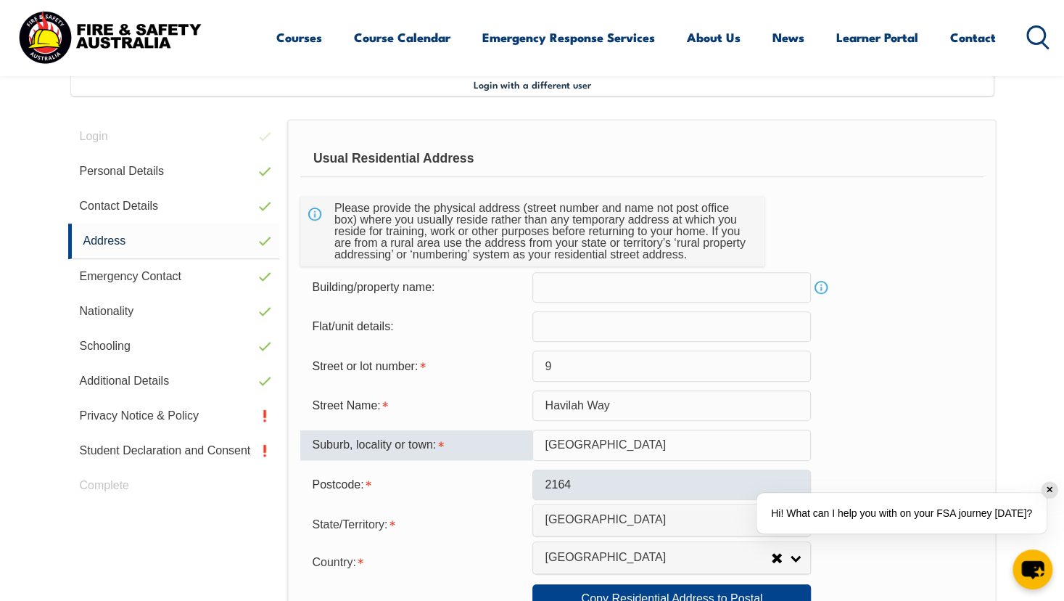
type input "Silverdale"
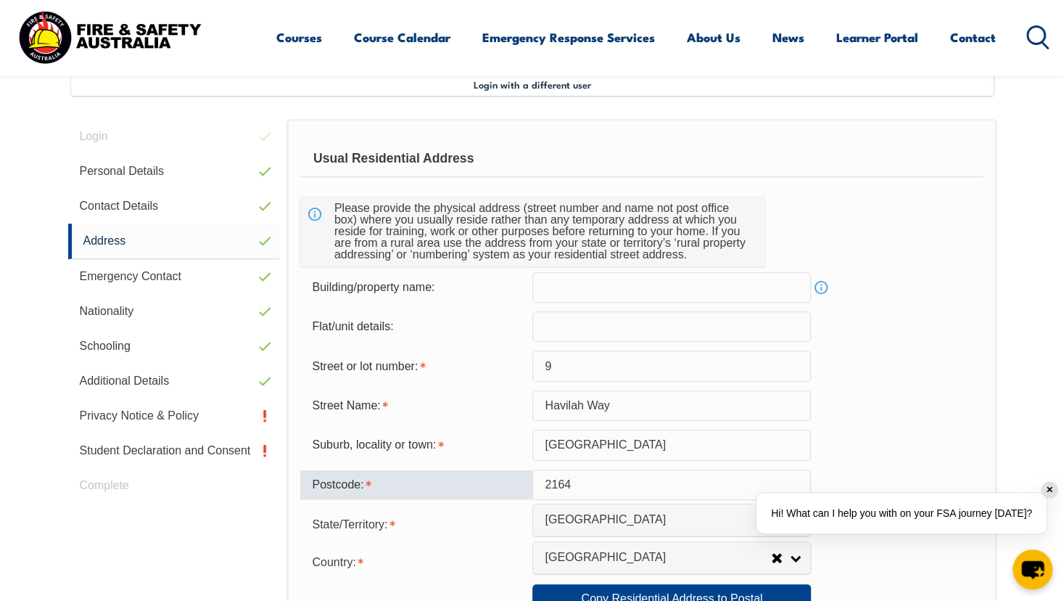
drag, startPoint x: 599, startPoint y: 477, endPoint x: 457, endPoint y: 484, distance: 142.3
click at [457, 484] on div "Postcode: 2164" at bounding box center [641, 484] width 682 height 30
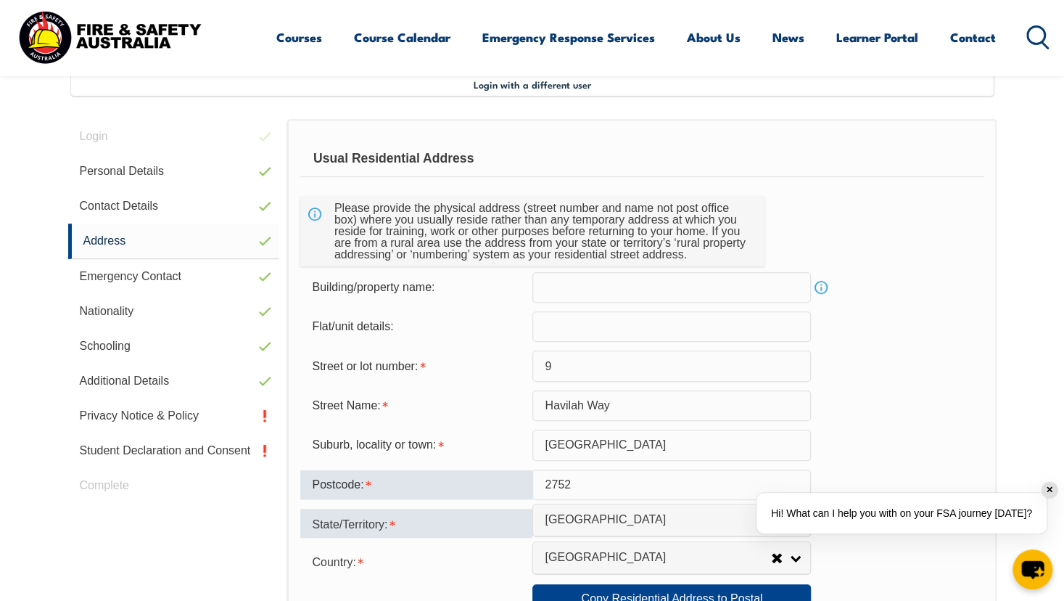
type input "2752"
click at [409, 536] on div "State/Territory:" at bounding box center [416, 522] width 232 height 29
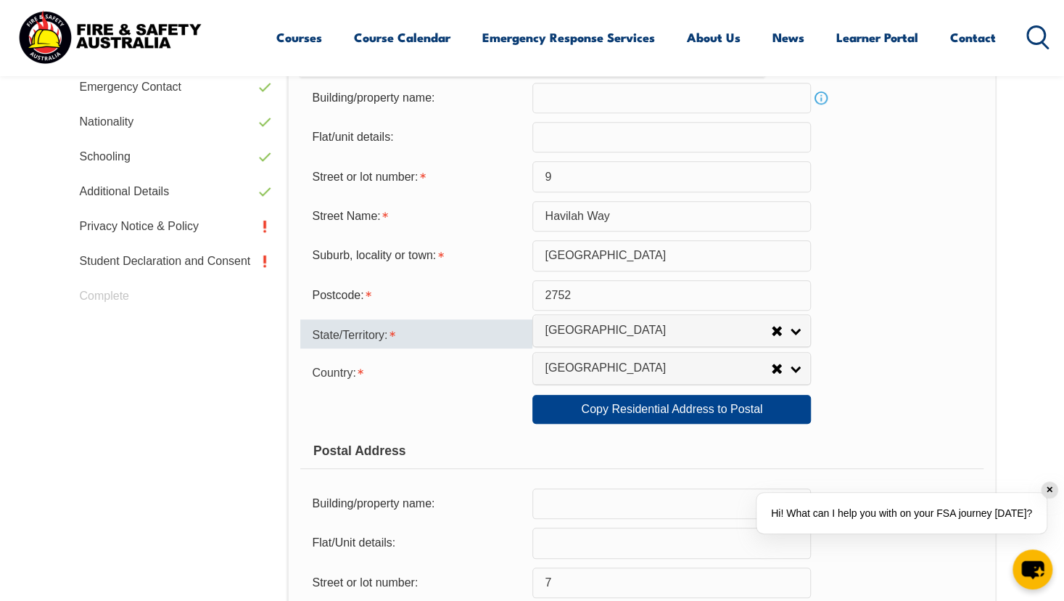
scroll to position [585, 0]
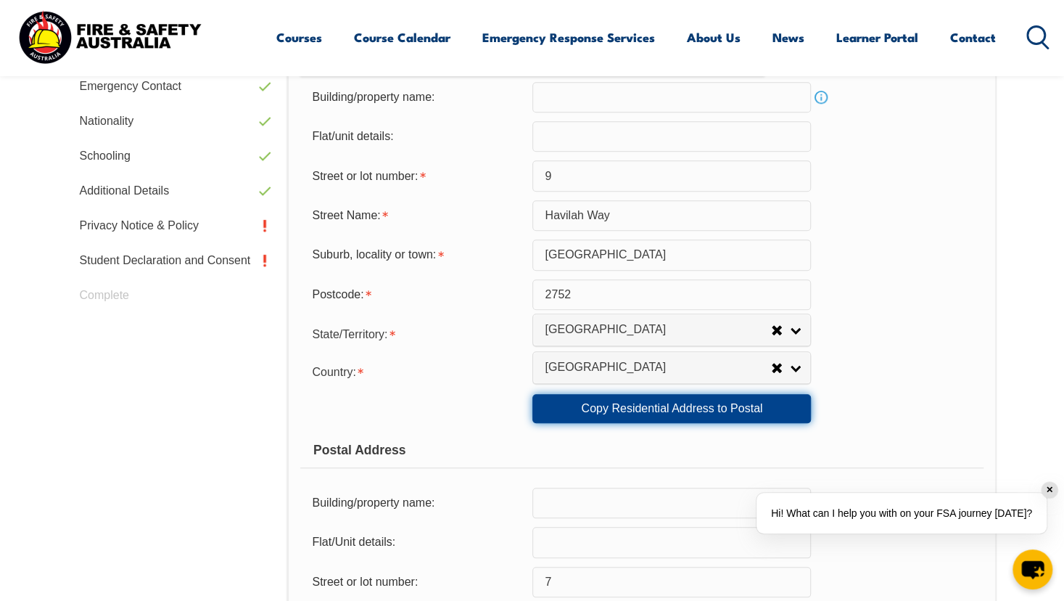
click at [643, 405] on link "Copy Residential Address to Postal" at bounding box center [671, 408] width 278 height 29
type input "9"
type input "Havilah Way"
type input "Silverdale"
type input "2752"
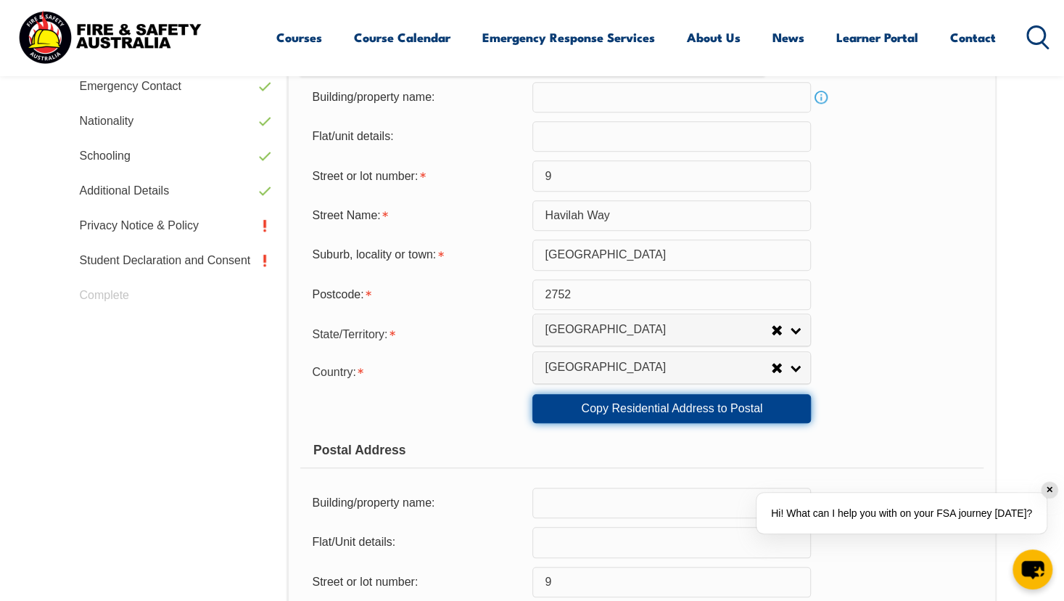
click at [643, 405] on link "Copy Residential Address to Postal" at bounding box center [671, 408] width 278 height 29
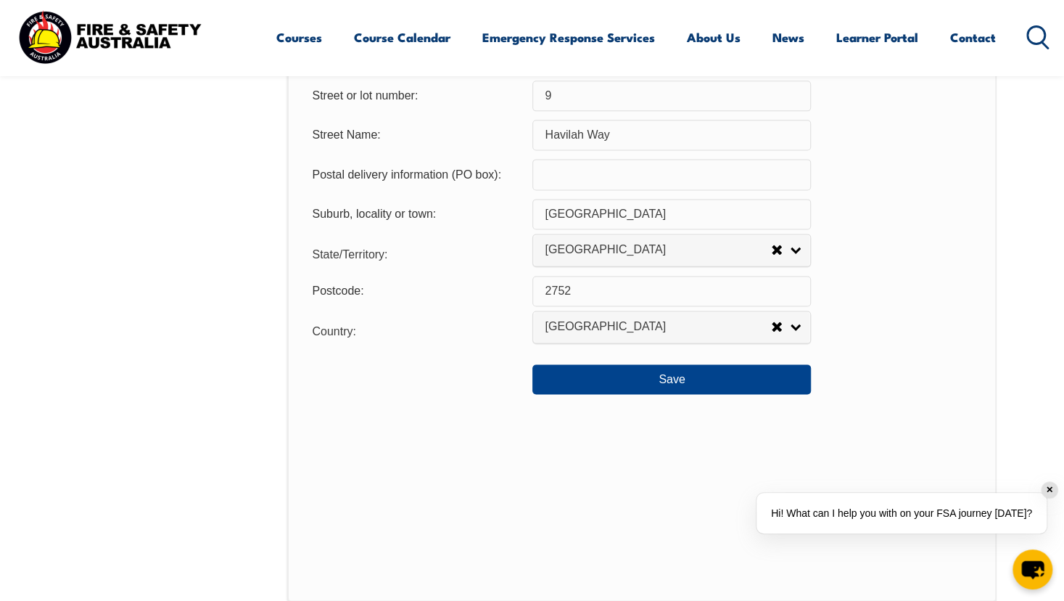
scroll to position [1073, 0]
click at [643, 364] on button "Save" at bounding box center [671, 377] width 278 height 29
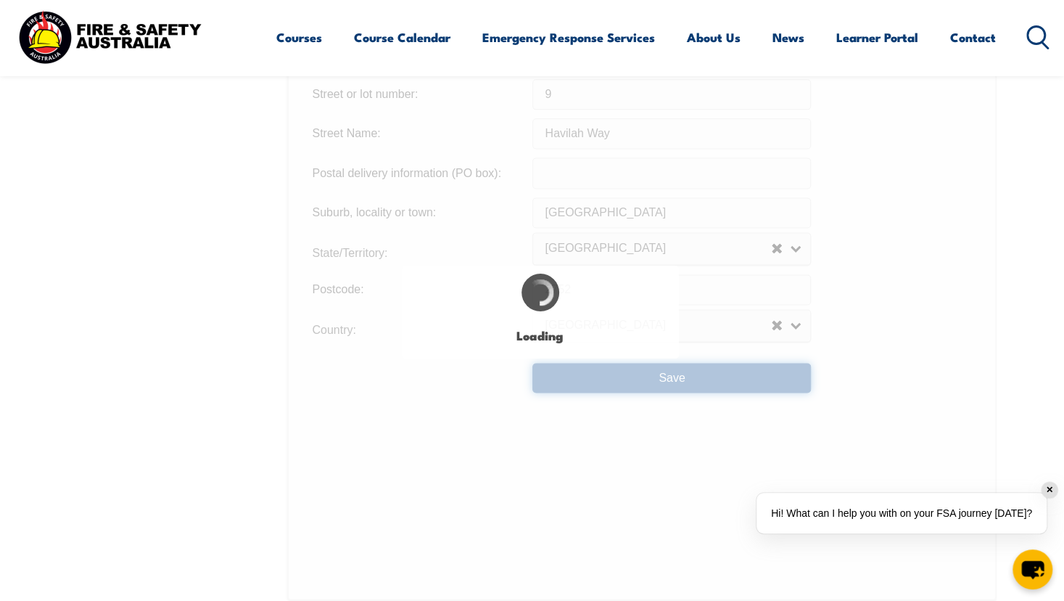
type input "9"
type input "Havilah Way"
type input "Silverdale"
type input "9"
type input "Havilah Way"
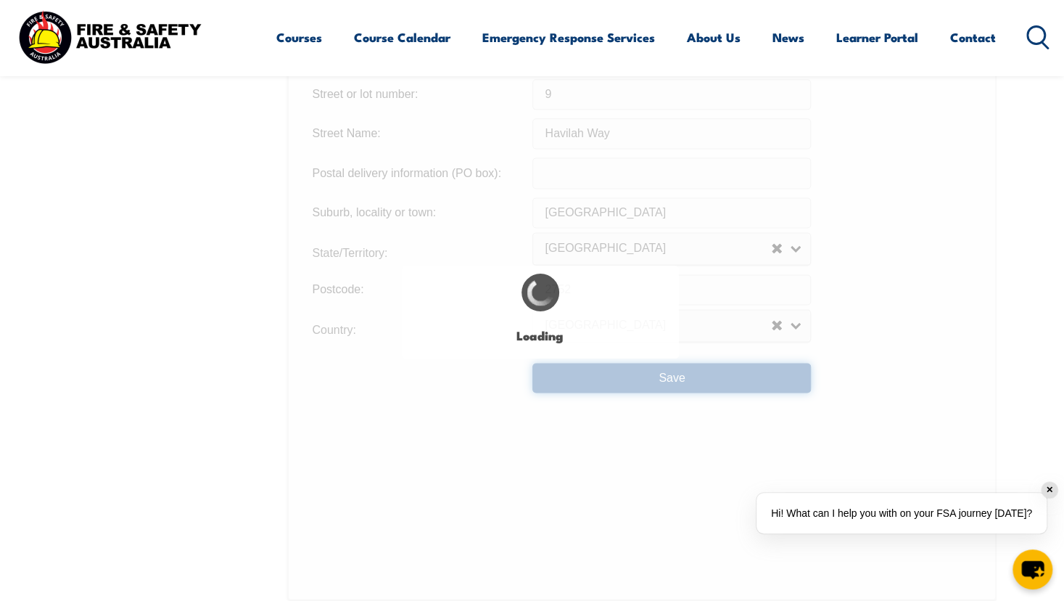
type input "Silverdale"
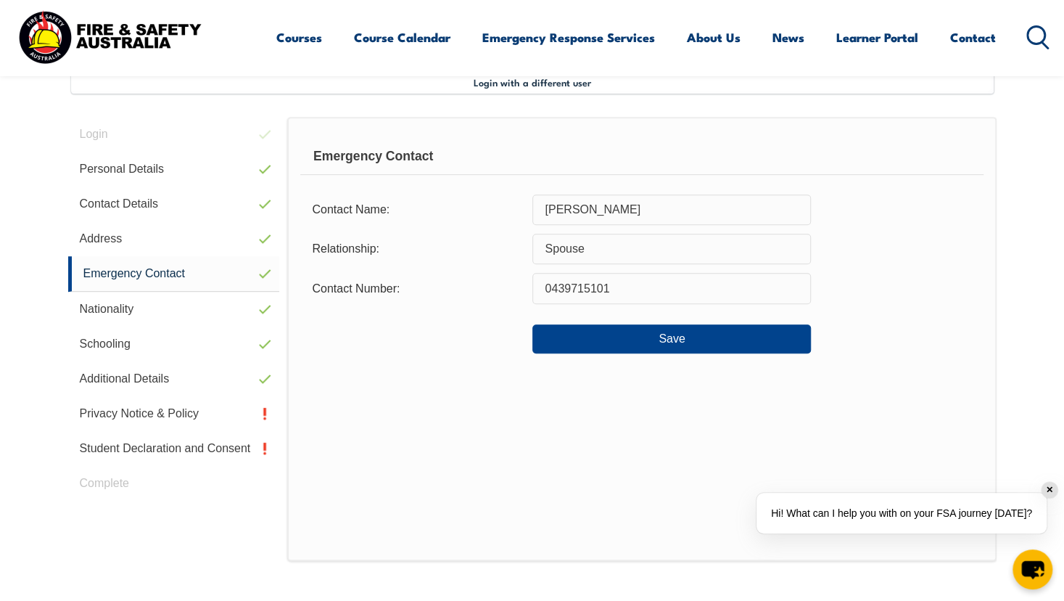
scroll to position [395, 0]
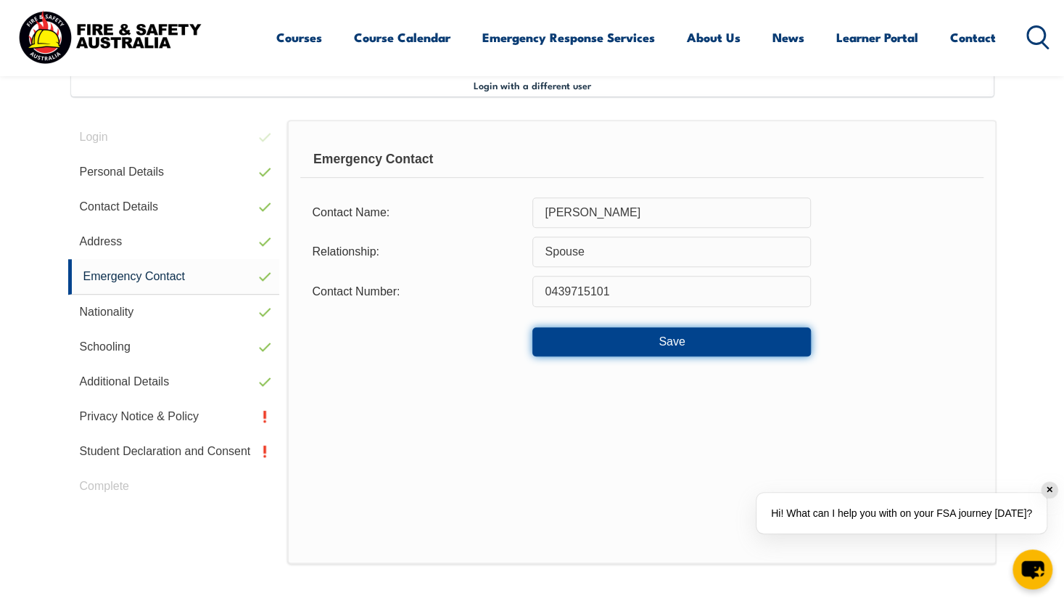
click at [569, 340] on button "Save" at bounding box center [671, 341] width 278 height 29
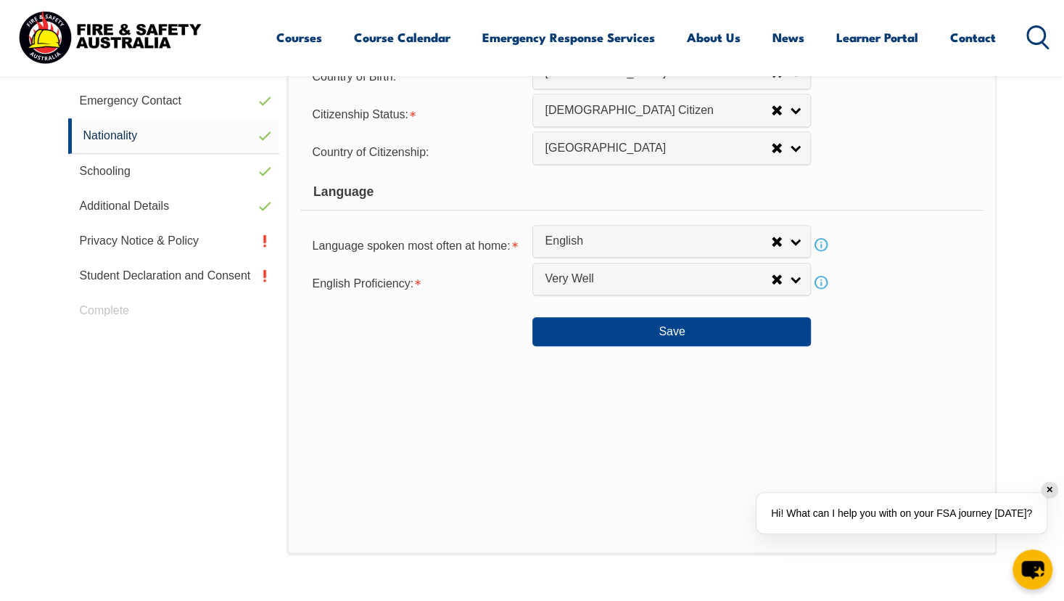
scroll to position [596, 0]
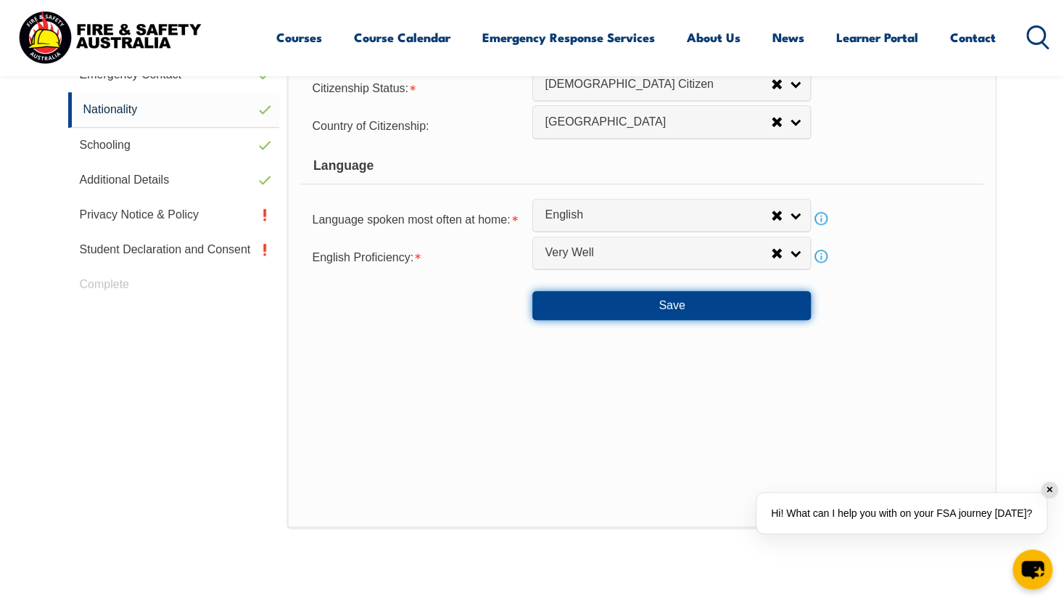
click at [581, 304] on button "Save" at bounding box center [671, 305] width 278 height 29
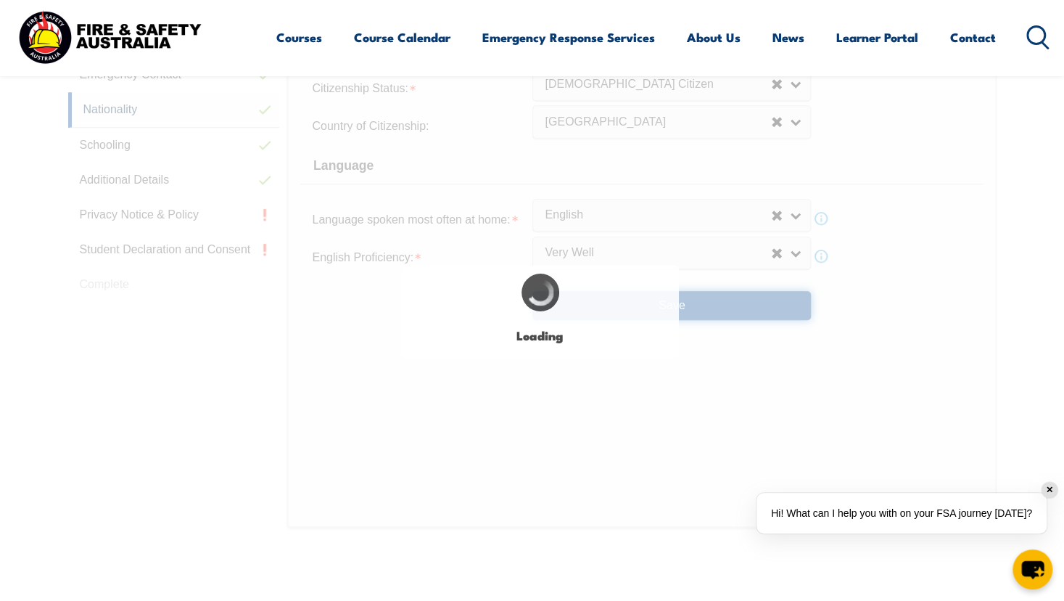
select select "false"
select select "true"
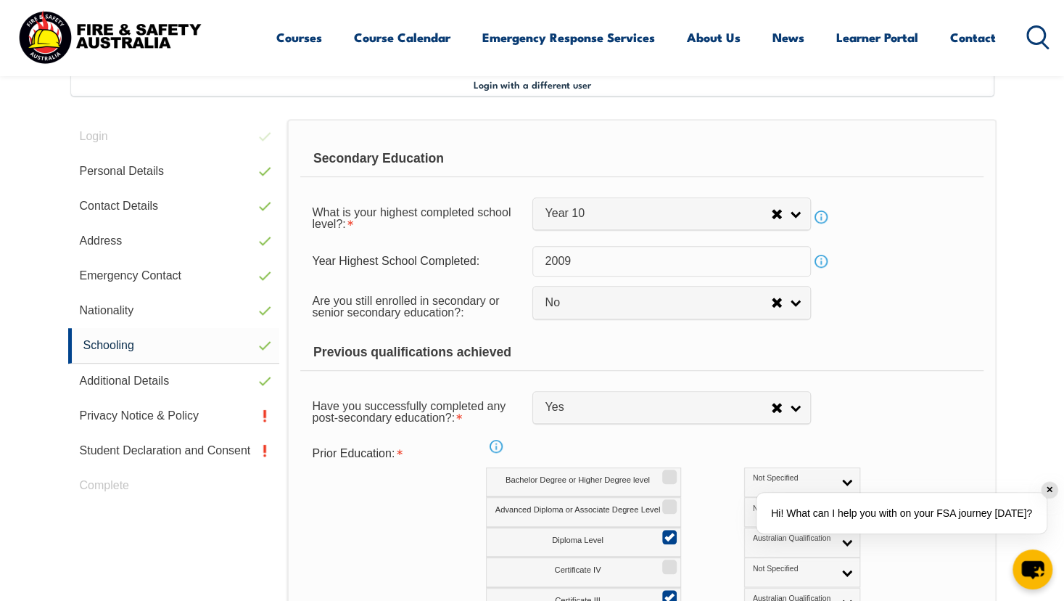
scroll to position [784, 0]
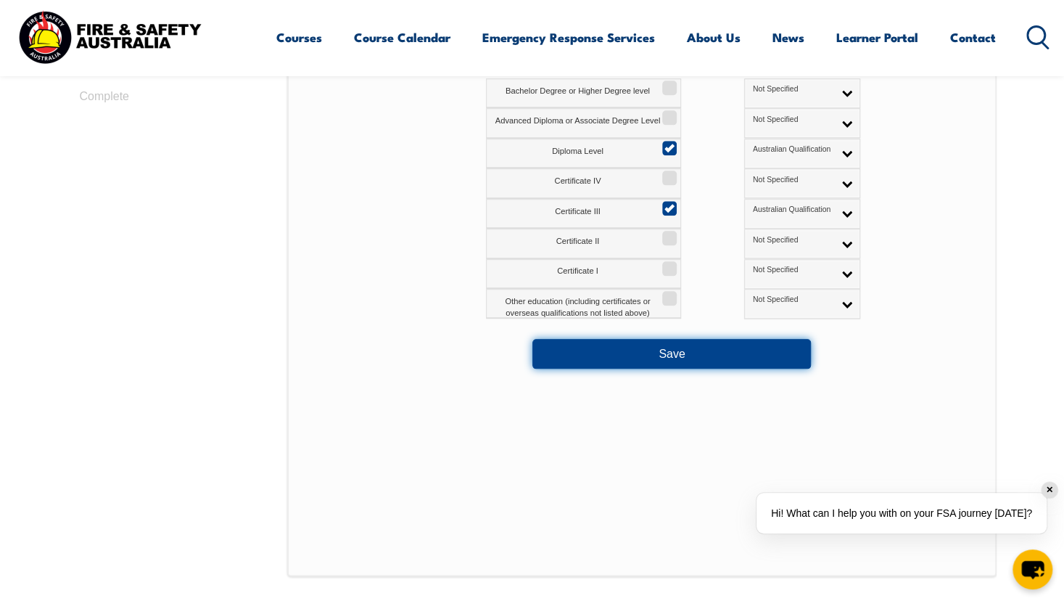
click at [608, 350] on button "Save" at bounding box center [671, 353] width 278 height 29
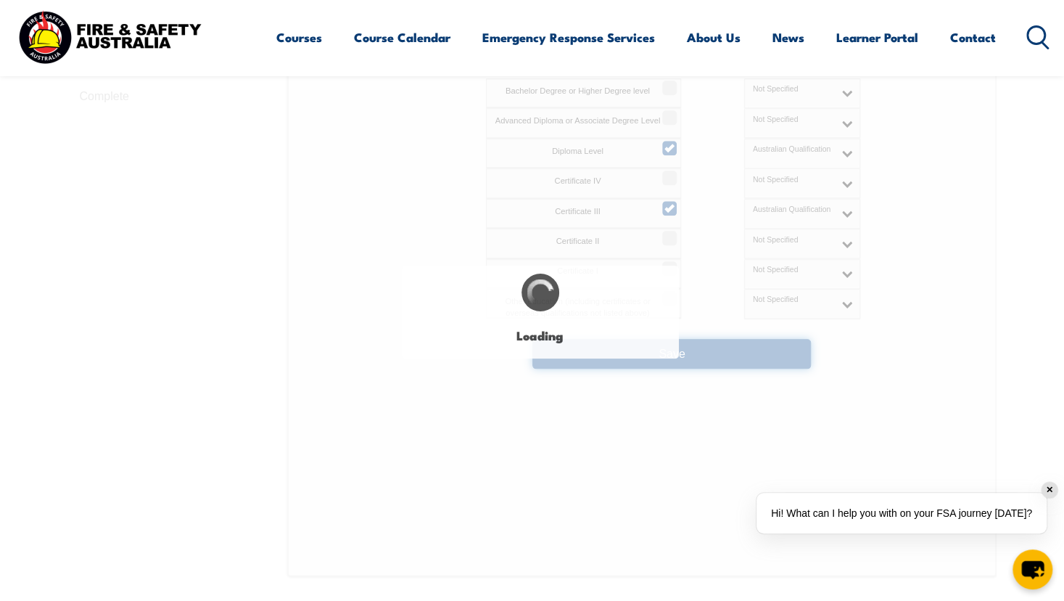
select select "false"
select select
select select "false"
select select "true"
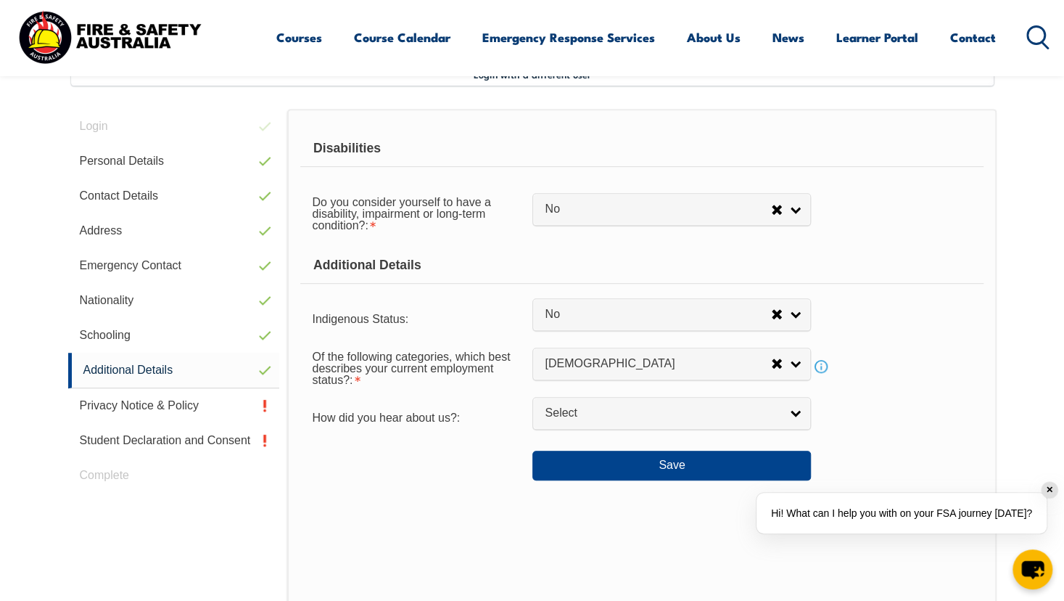
scroll to position [395, 0]
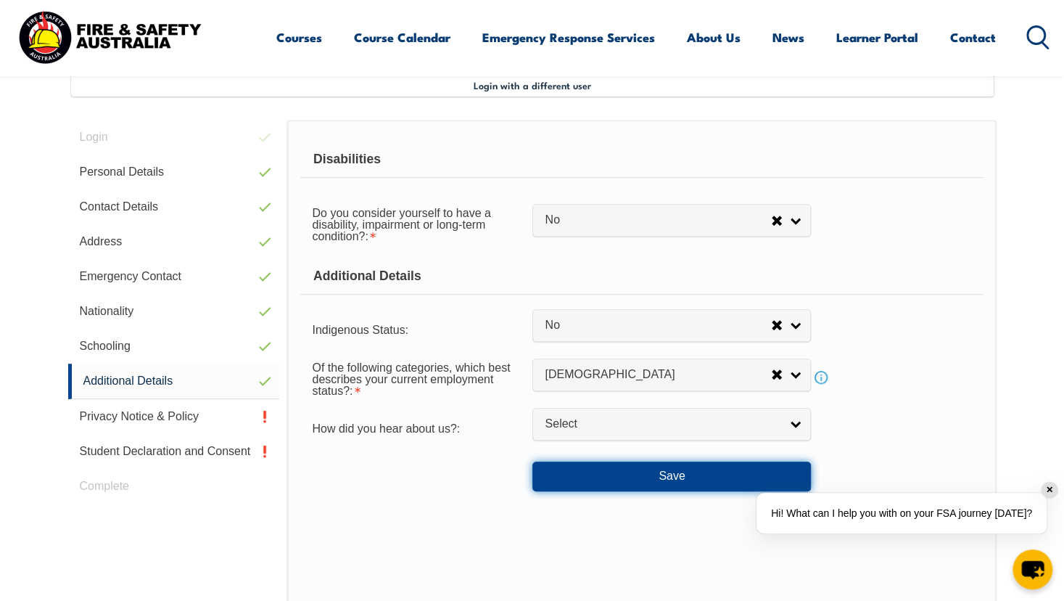
click at [679, 482] on button "Save" at bounding box center [671, 475] width 278 height 29
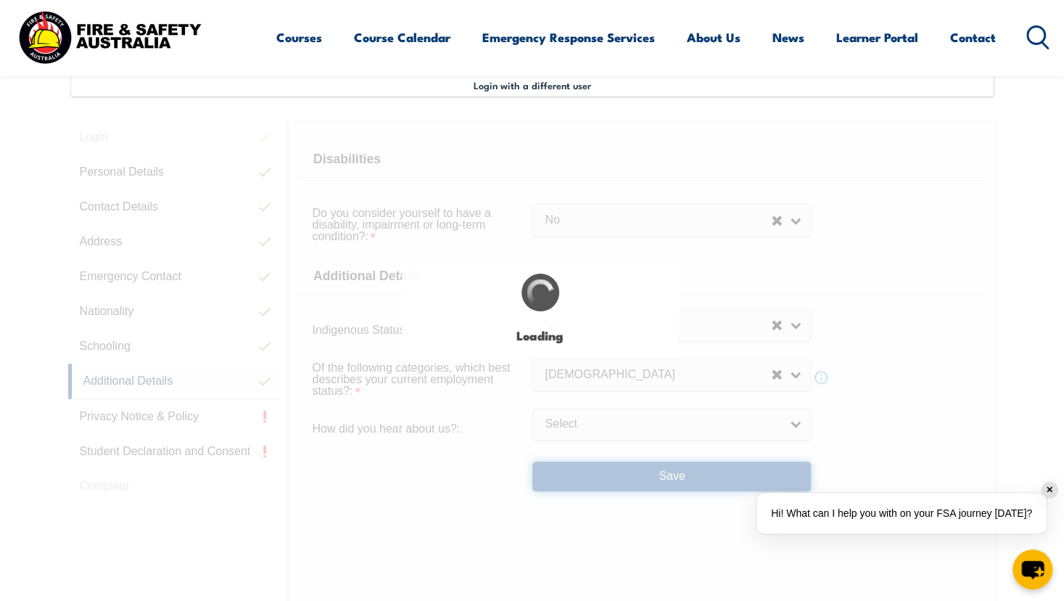
select select "false"
select select
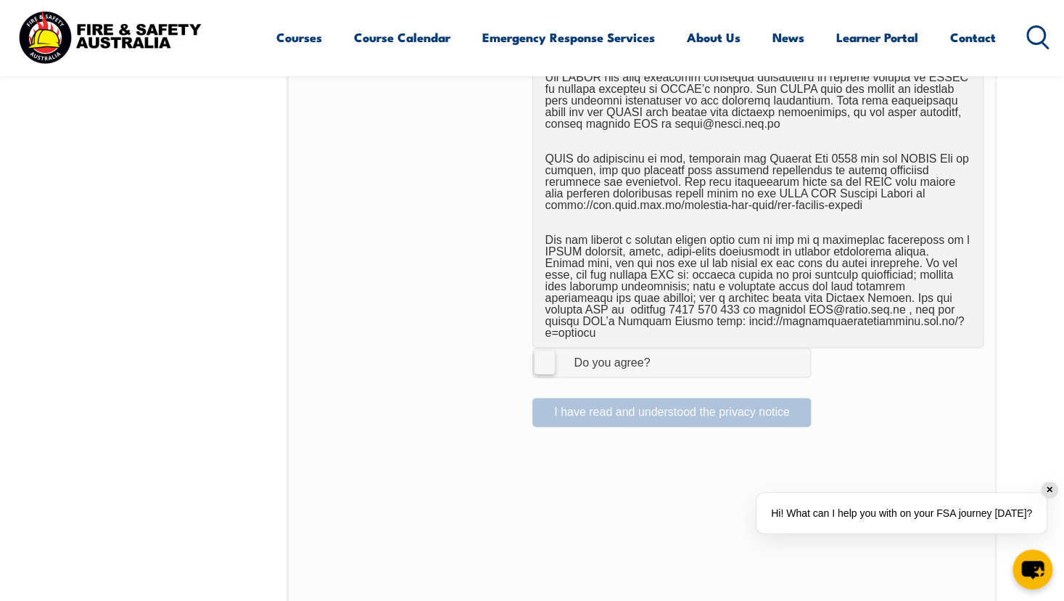
scroll to position [880, 0]
click at [629, 356] on div "Do you agree?" at bounding box center [597, 362] width 105 height 12
click at [661, 355] on input "I Agree Do you agree?" at bounding box center [673, 361] width 25 height 28
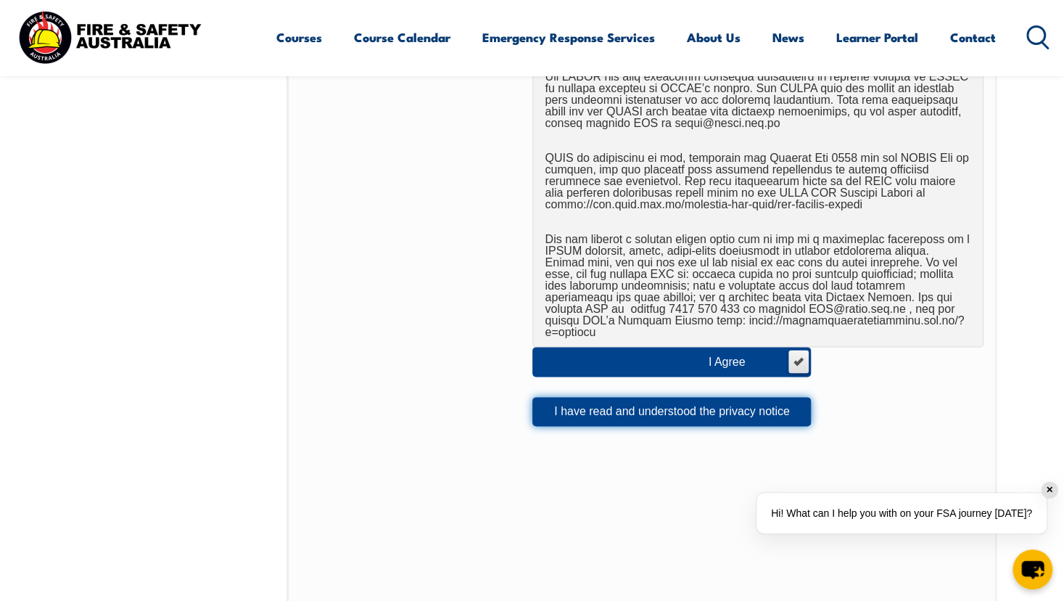
click at [615, 408] on button "I have read and understood the privacy notice" at bounding box center [671, 411] width 278 height 29
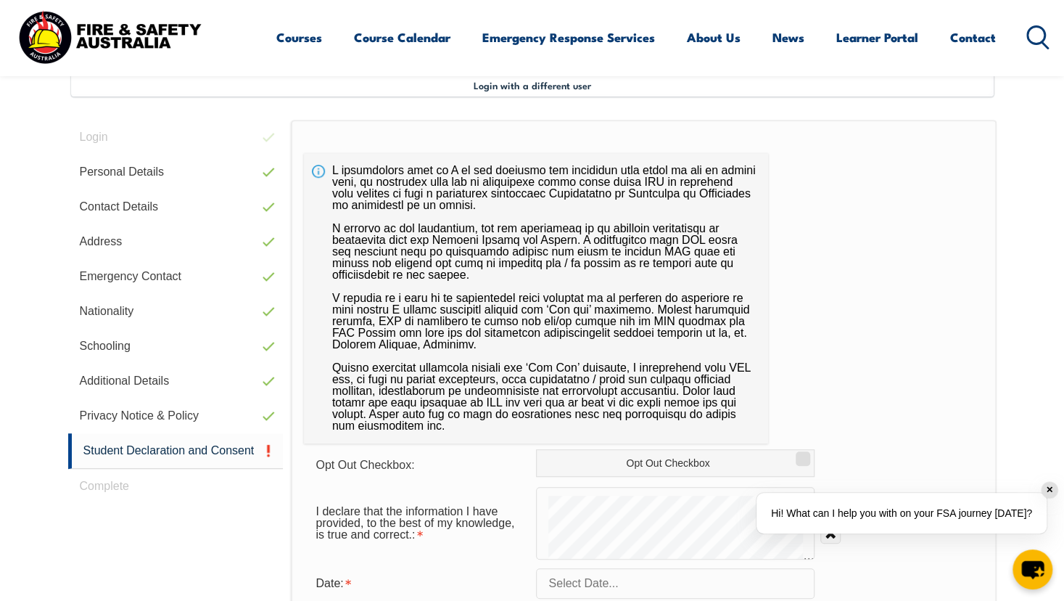
scroll to position [542, 0]
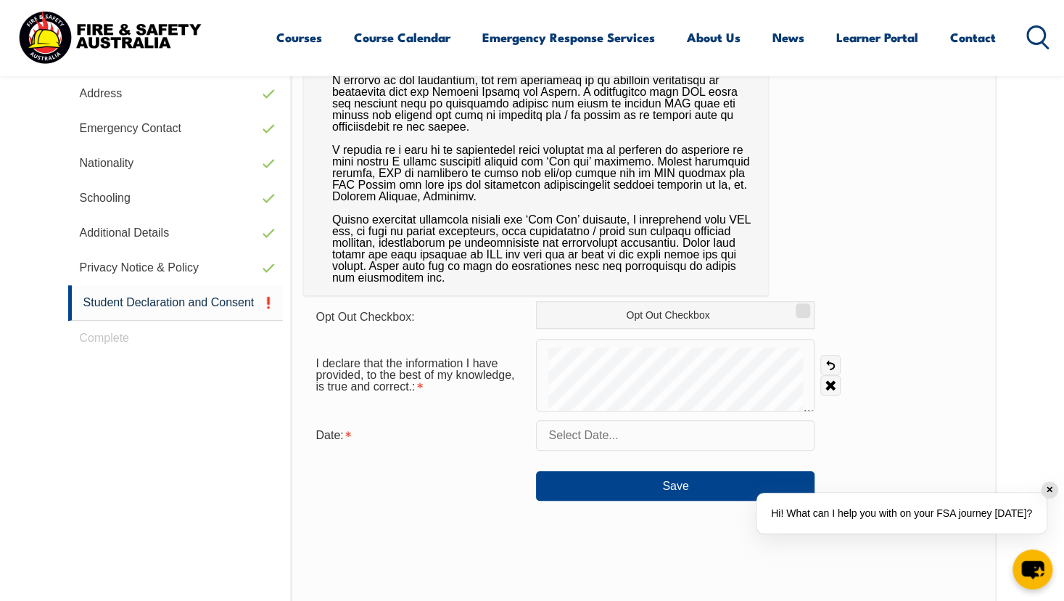
click at [630, 444] on input "text" at bounding box center [675, 435] width 278 height 30
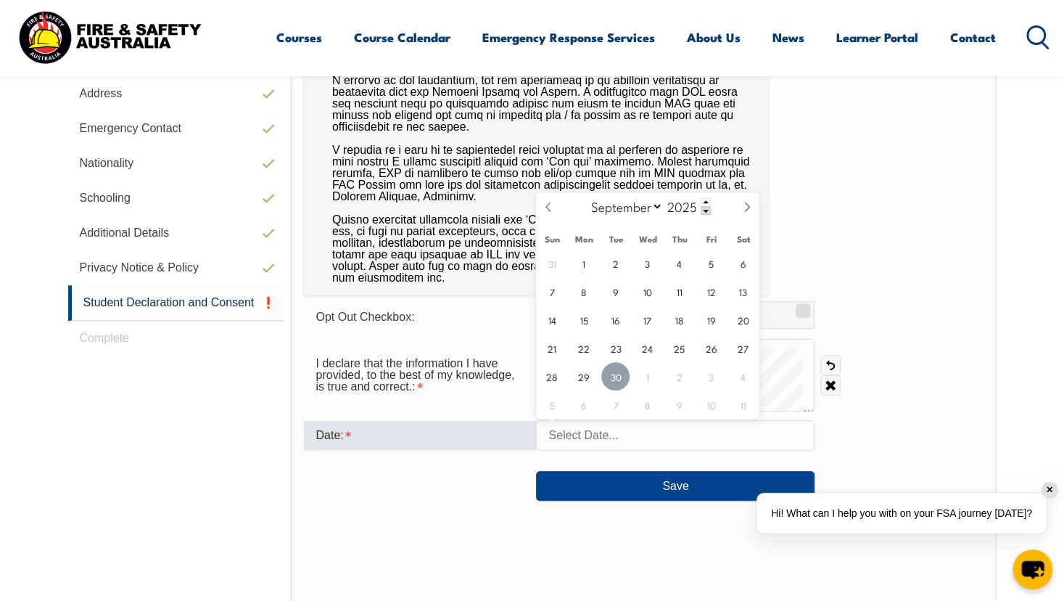
click at [614, 387] on span "30" at bounding box center [615, 376] width 28 height 28
type input "September 30, 2025"
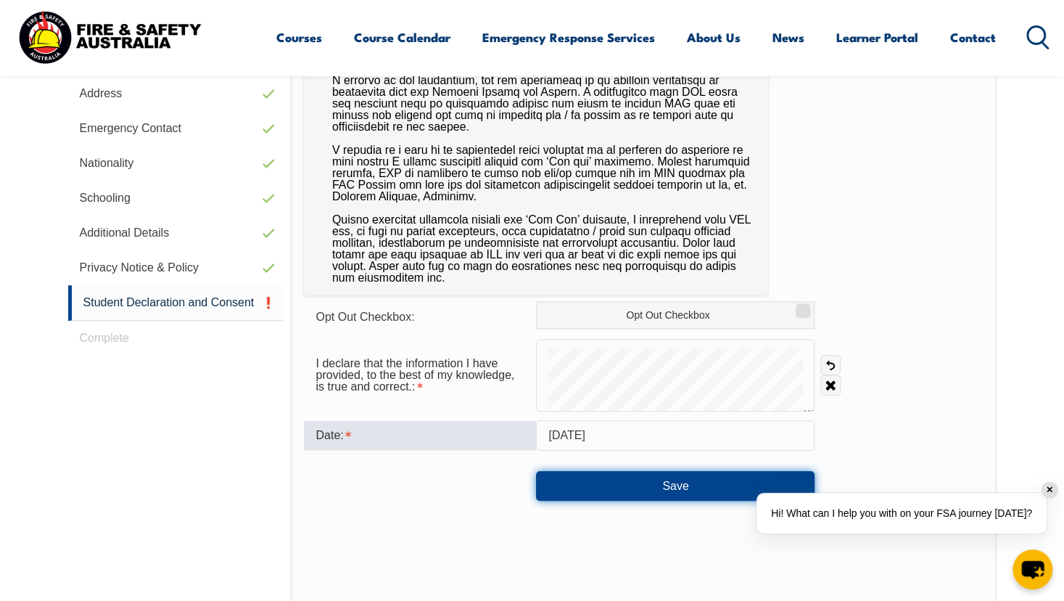
click at [603, 484] on button "Save" at bounding box center [675, 485] width 278 height 29
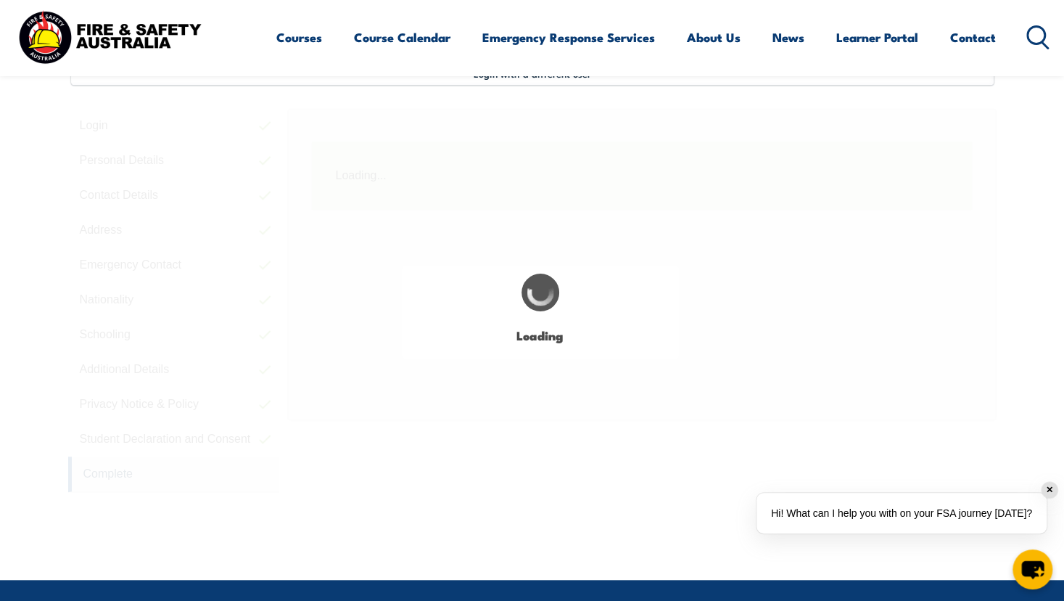
scroll to position [395, 0]
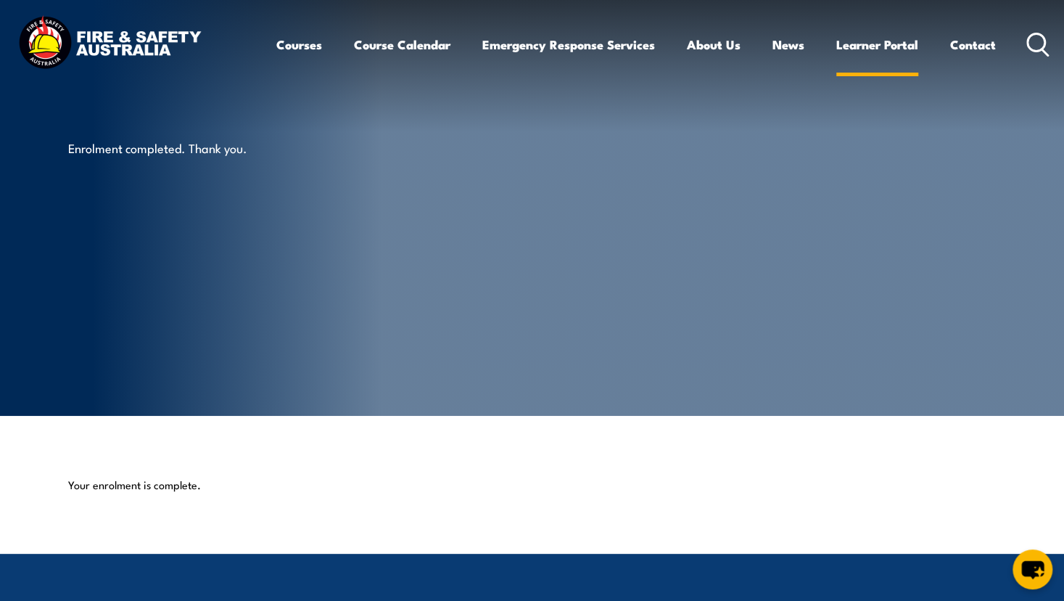
click at [906, 51] on link "Learner Portal" at bounding box center [877, 44] width 82 height 38
